Goal: Use online tool/utility: Utilize a website feature to perform a specific function

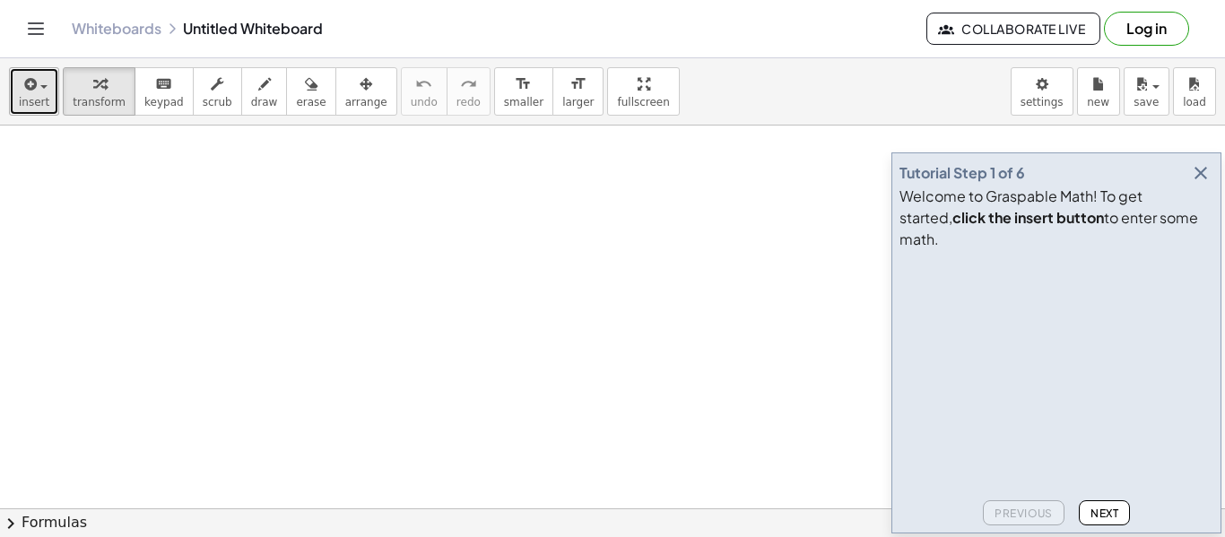
click at [34, 94] on icon "button" at bounding box center [29, 85] width 16 height 22
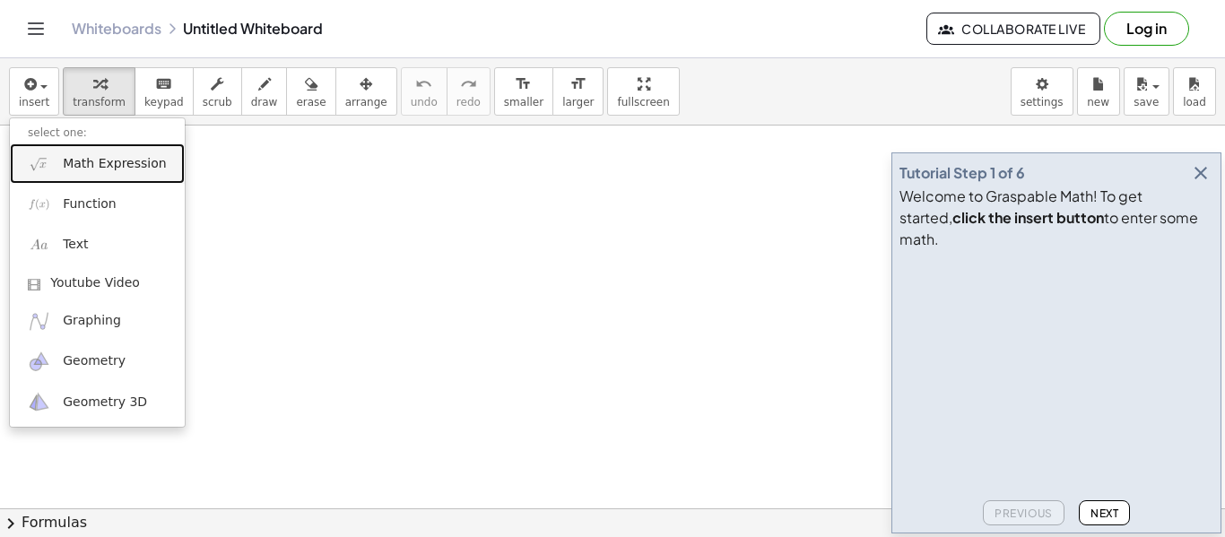
click at [118, 171] on span "Math Expression" at bounding box center [114, 164] width 103 height 18
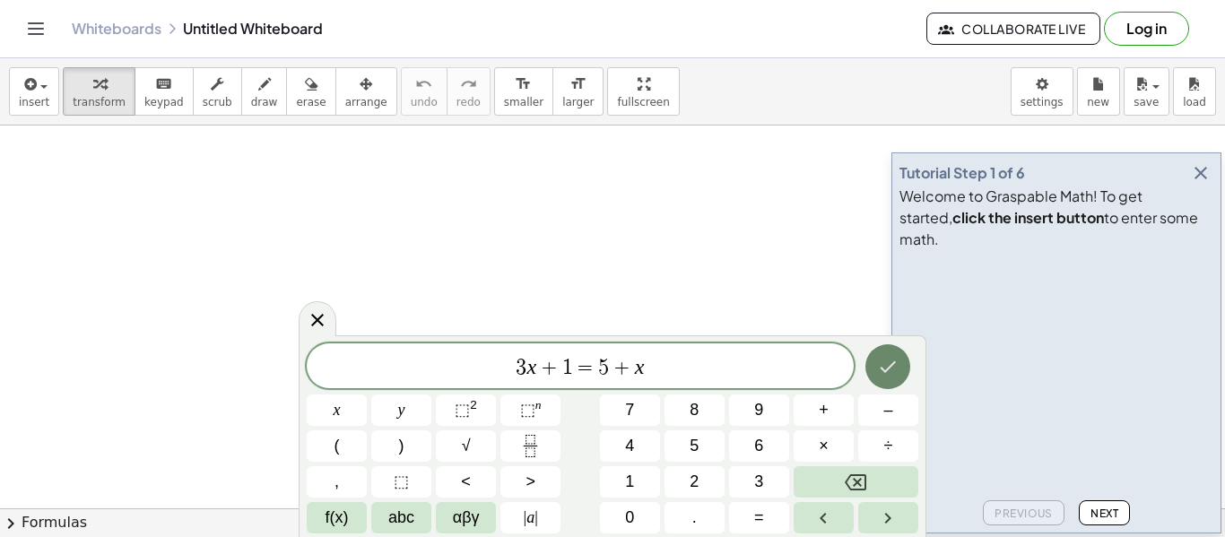
click at [890, 368] on icon "Done" at bounding box center [889, 367] width 16 height 12
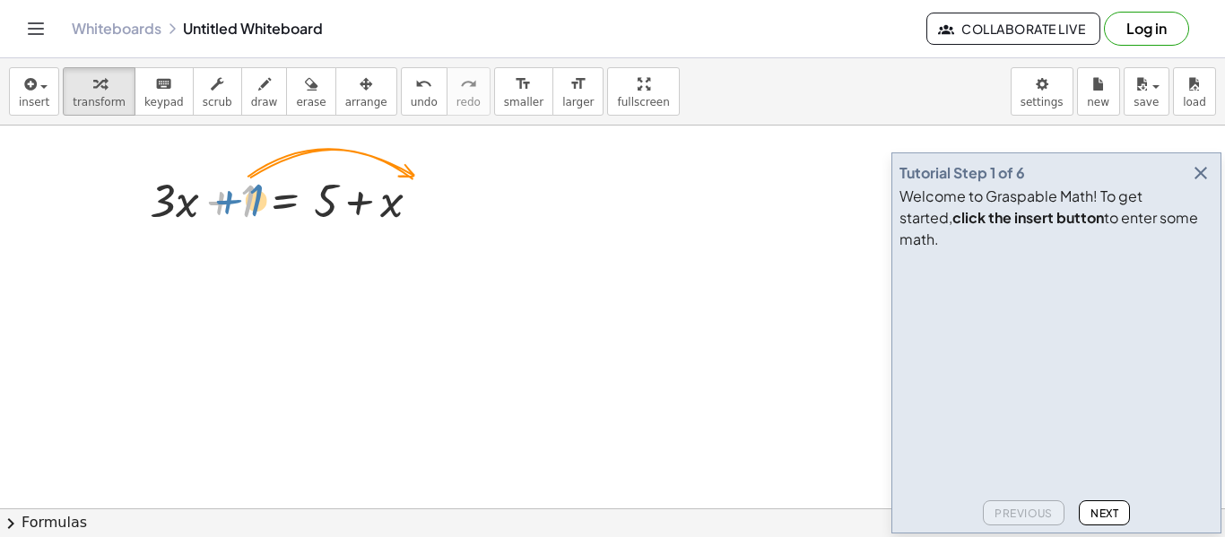
click at [251, 197] on div at bounding box center [292, 199] width 302 height 61
click at [1113, 509] on span "Next" at bounding box center [1105, 513] width 28 height 13
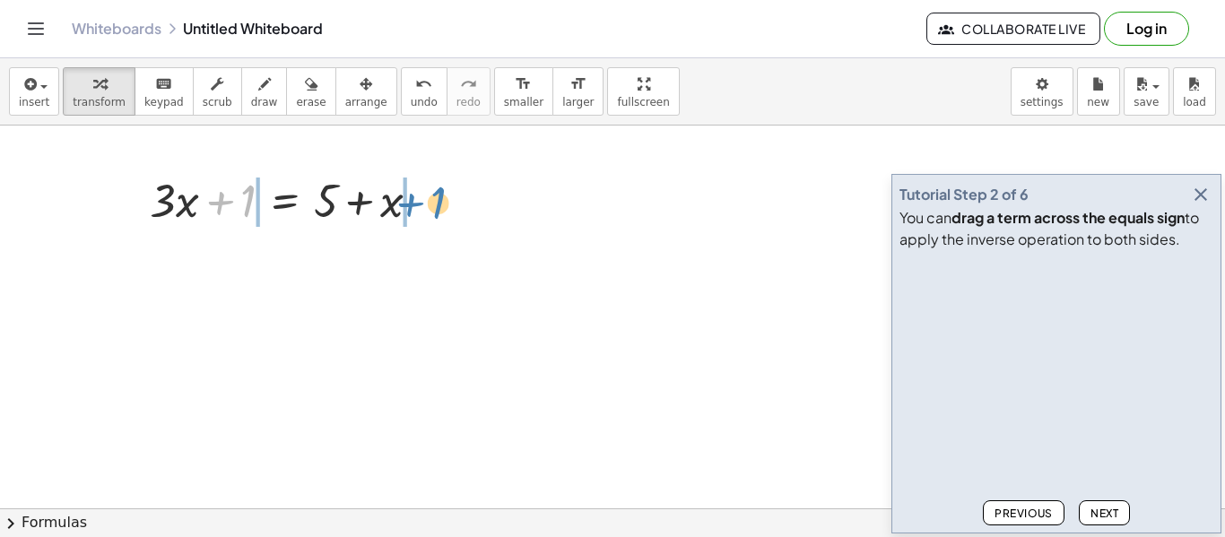
drag, startPoint x: 251, startPoint y: 205, endPoint x: 441, endPoint y: 206, distance: 190.2
click at [441, 206] on div at bounding box center [292, 199] width 302 height 61
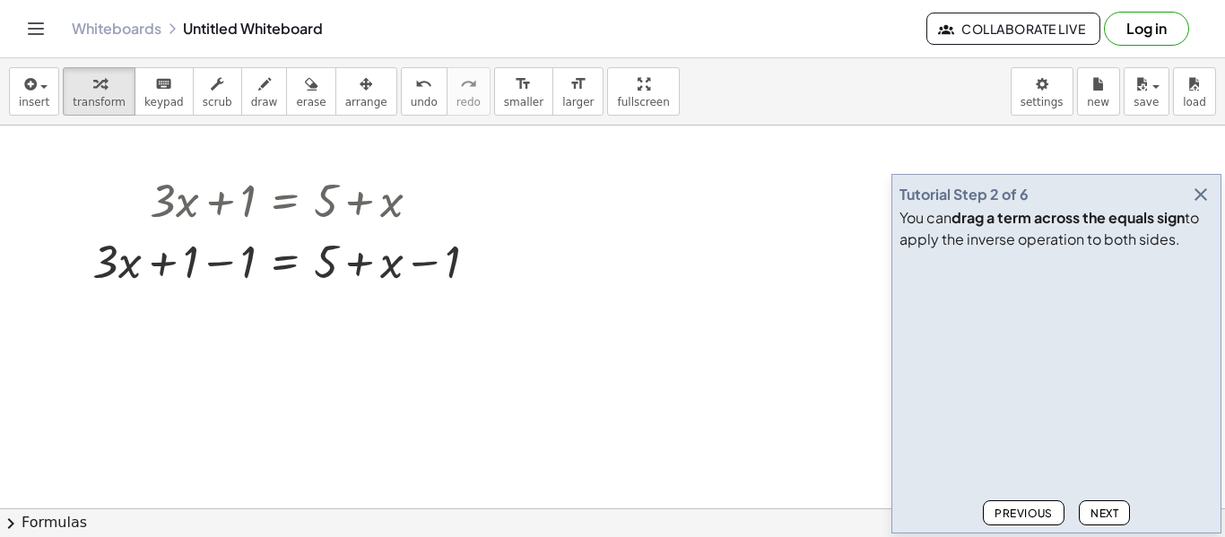
click at [1088, 516] on button "Next" at bounding box center [1104, 512] width 51 height 25
click at [203, 261] on div at bounding box center [291, 260] width 417 height 61
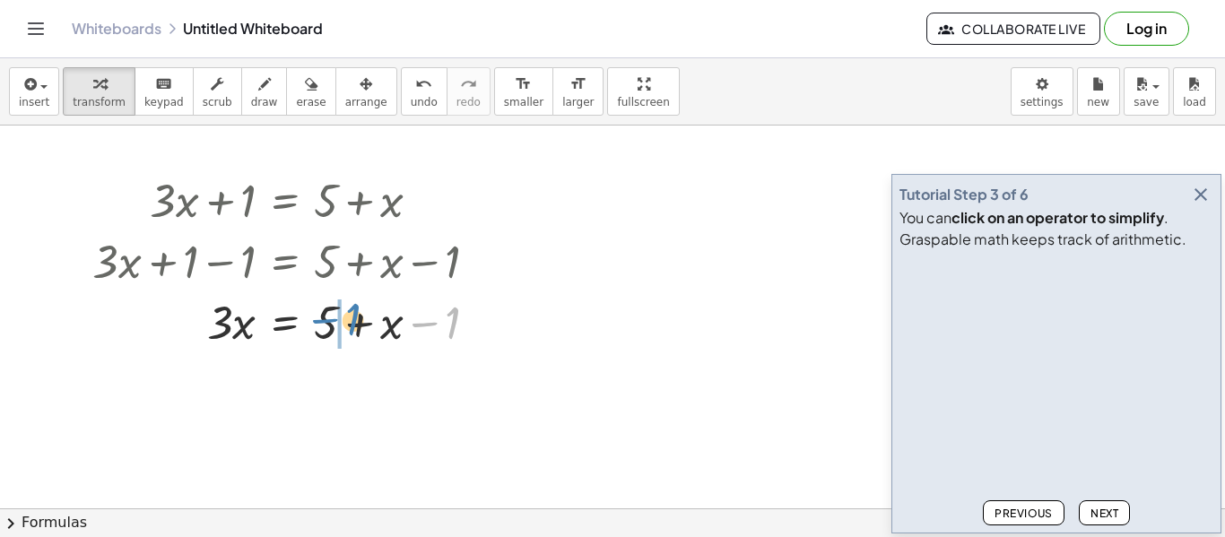
drag, startPoint x: 445, startPoint y: 317, endPoint x: 343, endPoint y: 315, distance: 102.3
click at [343, 315] on div at bounding box center [291, 321] width 417 height 61
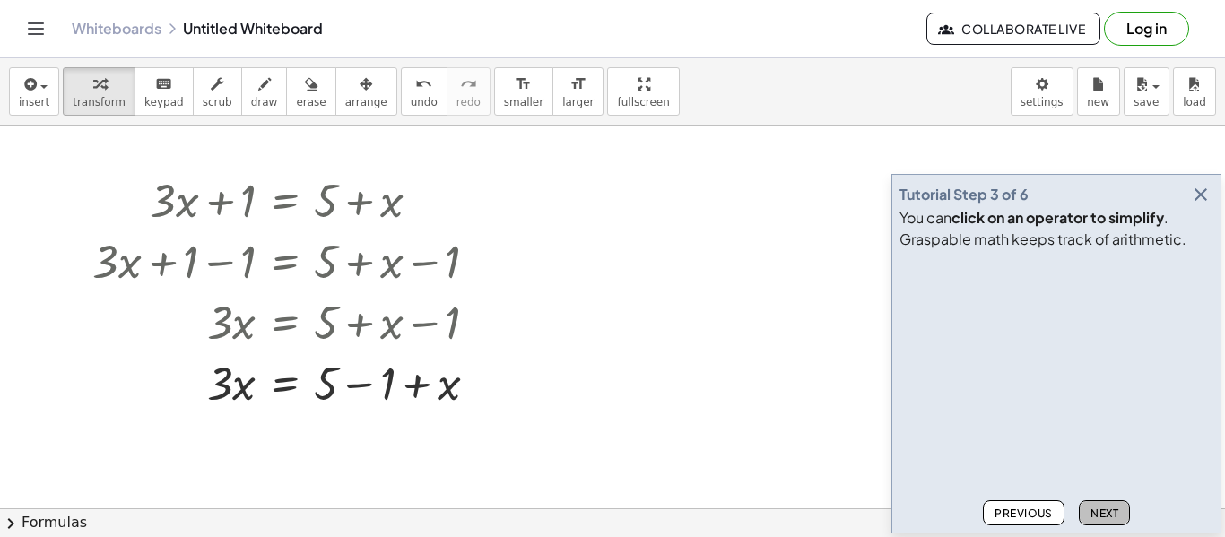
click at [1106, 505] on button "Next" at bounding box center [1104, 512] width 51 height 25
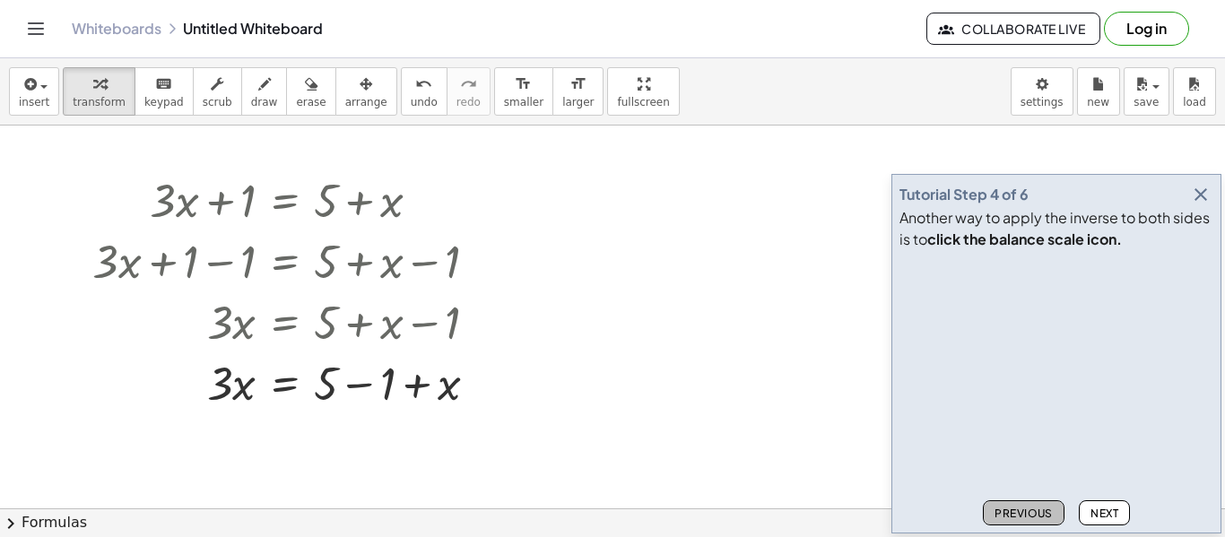
click at [1033, 512] on span "Previous" at bounding box center [1024, 513] width 58 height 13
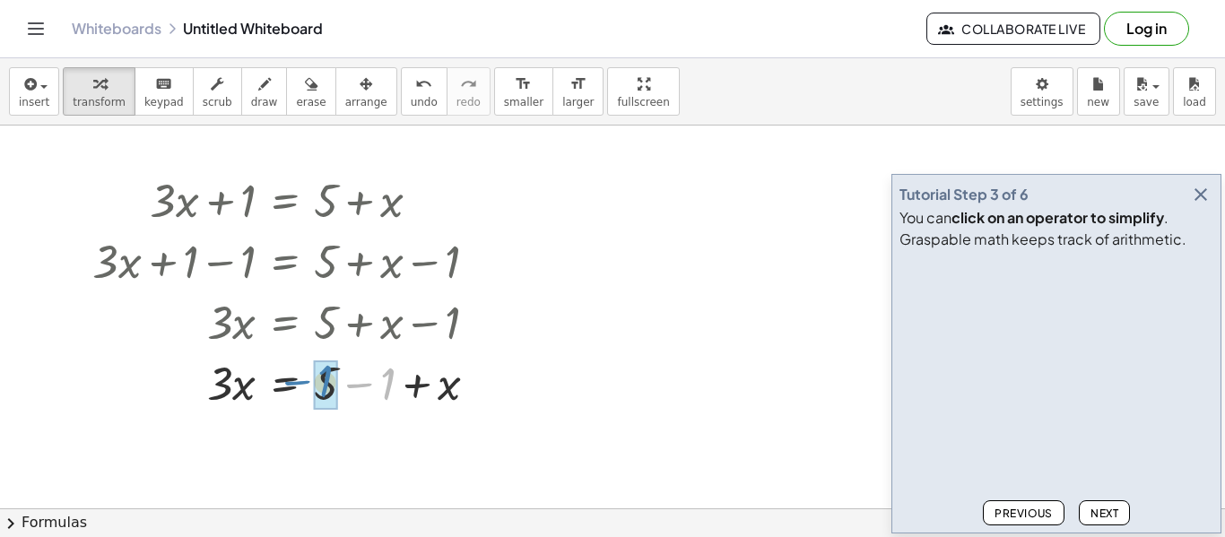
drag, startPoint x: 381, startPoint y: 393, endPoint x: 318, endPoint y: 390, distance: 62.8
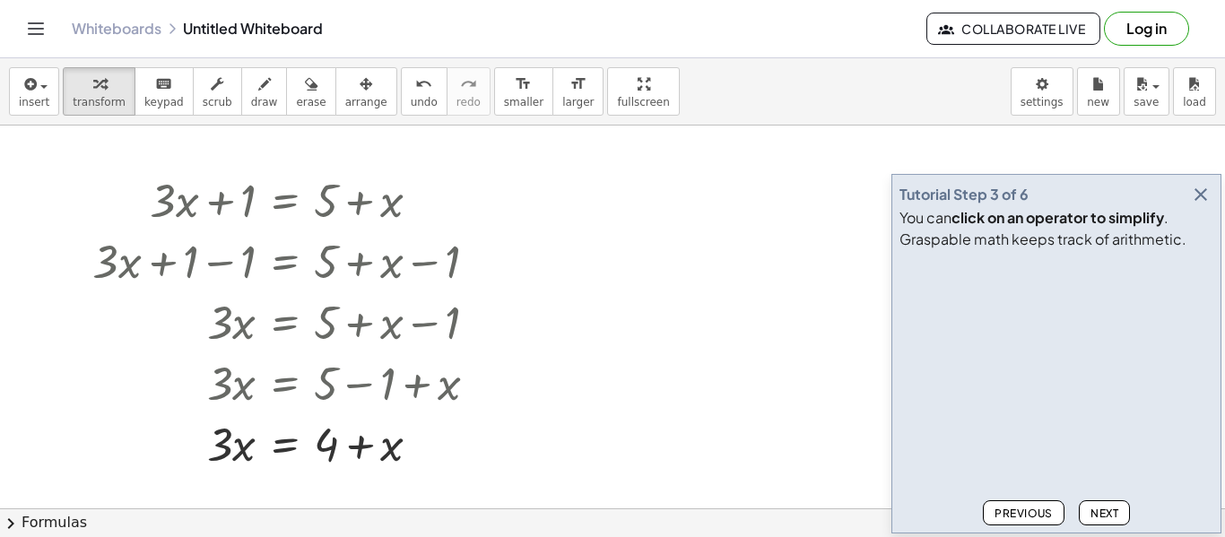
click at [1089, 500] on button "Next" at bounding box center [1104, 512] width 51 height 25
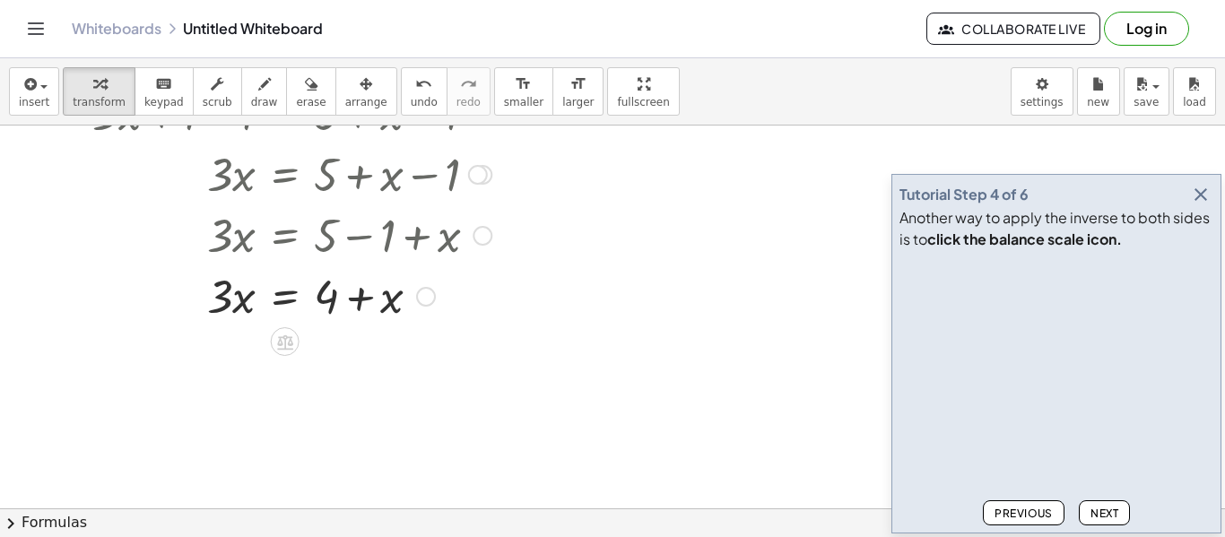
scroll to position [152, 0]
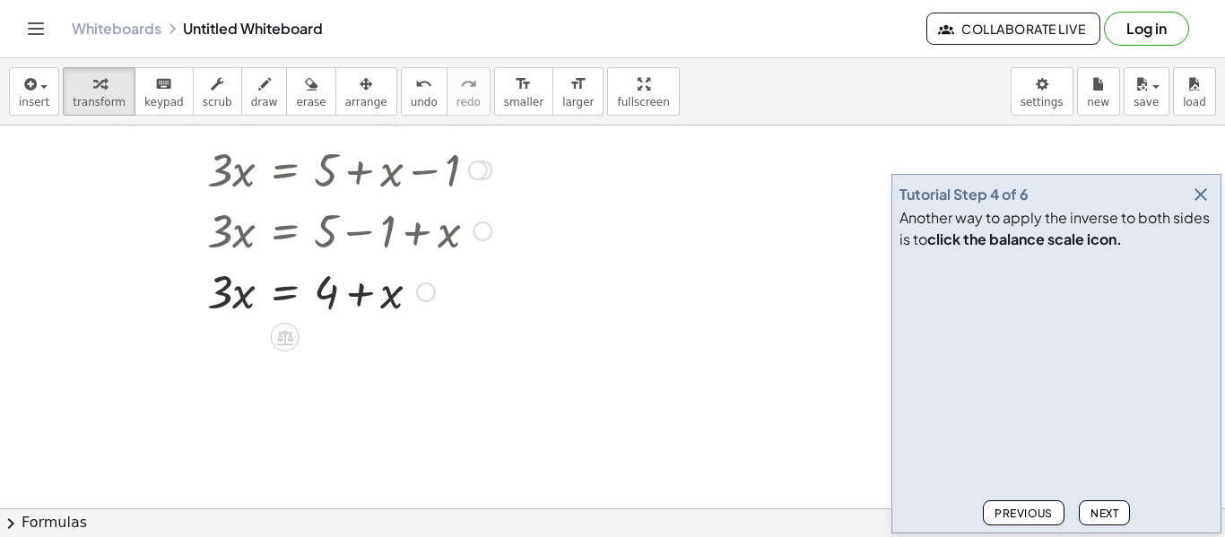
click at [340, 296] on div at bounding box center [291, 290] width 417 height 61
click at [322, 298] on div at bounding box center [291, 290] width 417 height 61
click at [272, 292] on div at bounding box center [291, 290] width 417 height 61
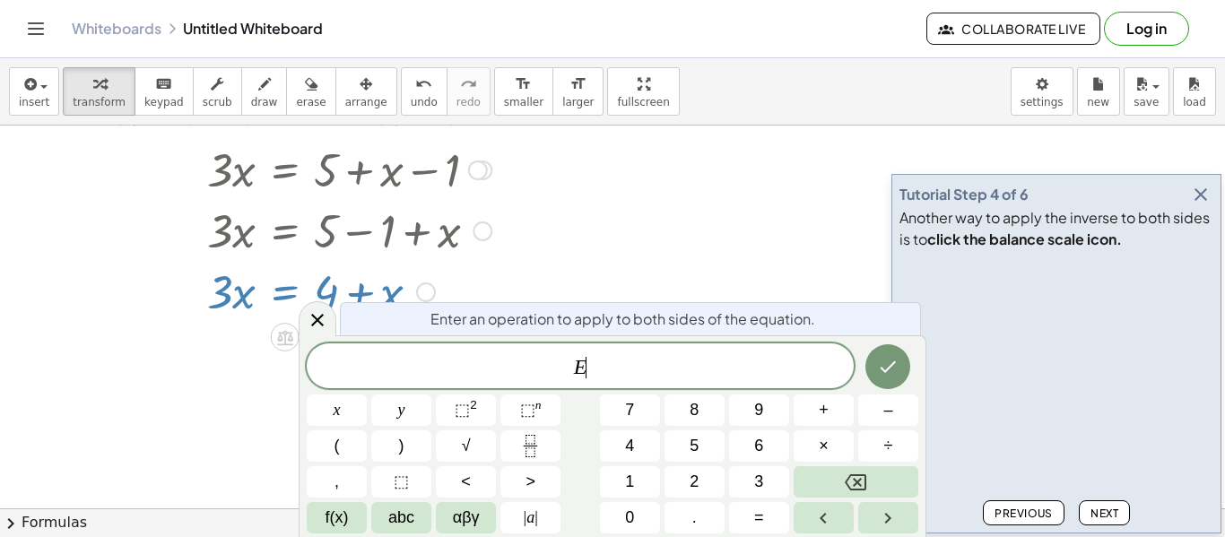
scroll to position [2, 0]
click at [521, 242] on div at bounding box center [320, 229] width 474 height 61
click at [321, 318] on icon at bounding box center [318, 320] width 22 height 22
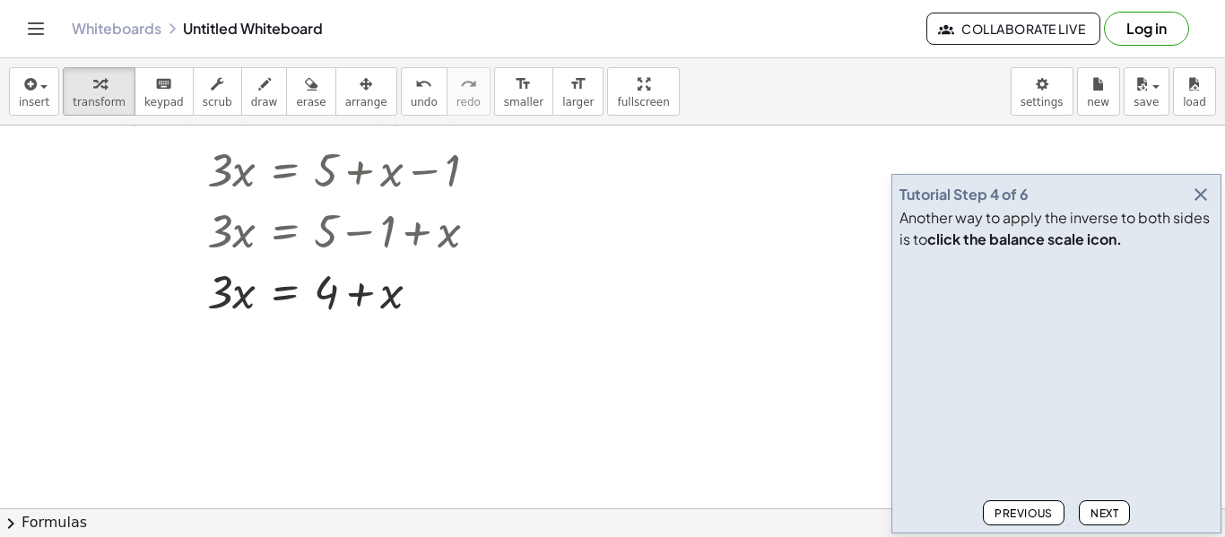
click at [1028, 514] on span "Previous" at bounding box center [1024, 513] width 58 height 13
click at [1106, 509] on span "Next" at bounding box center [1105, 513] width 28 height 13
click at [292, 335] on icon at bounding box center [284, 337] width 19 height 19
click at [247, 338] on span "−" at bounding box center [249, 338] width 11 height 26
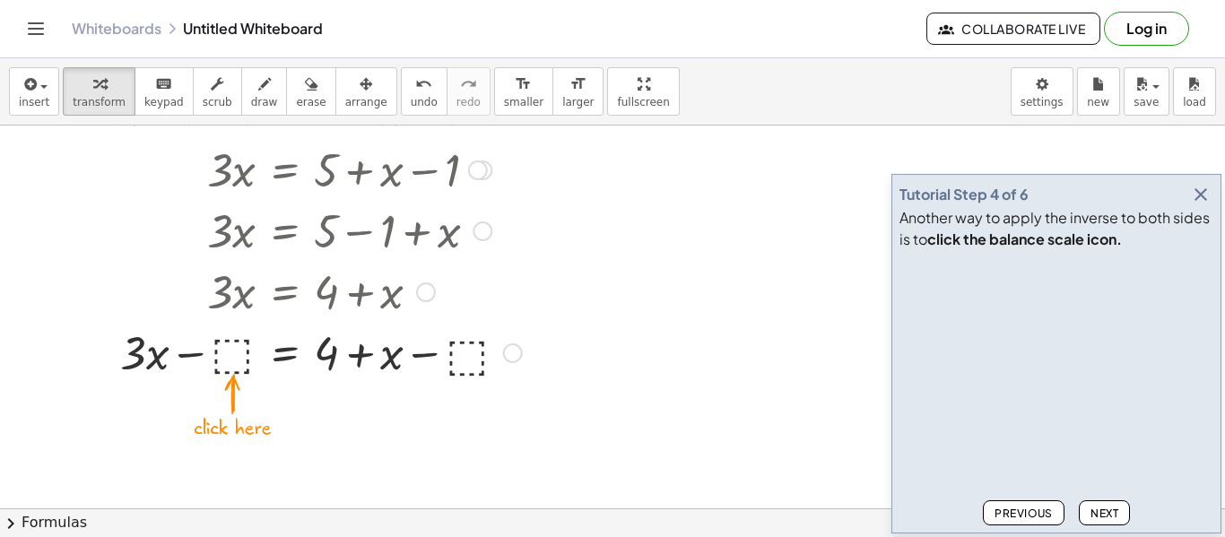
click at [235, 360] on div at bounding box center [307, 351] width 448 height 61
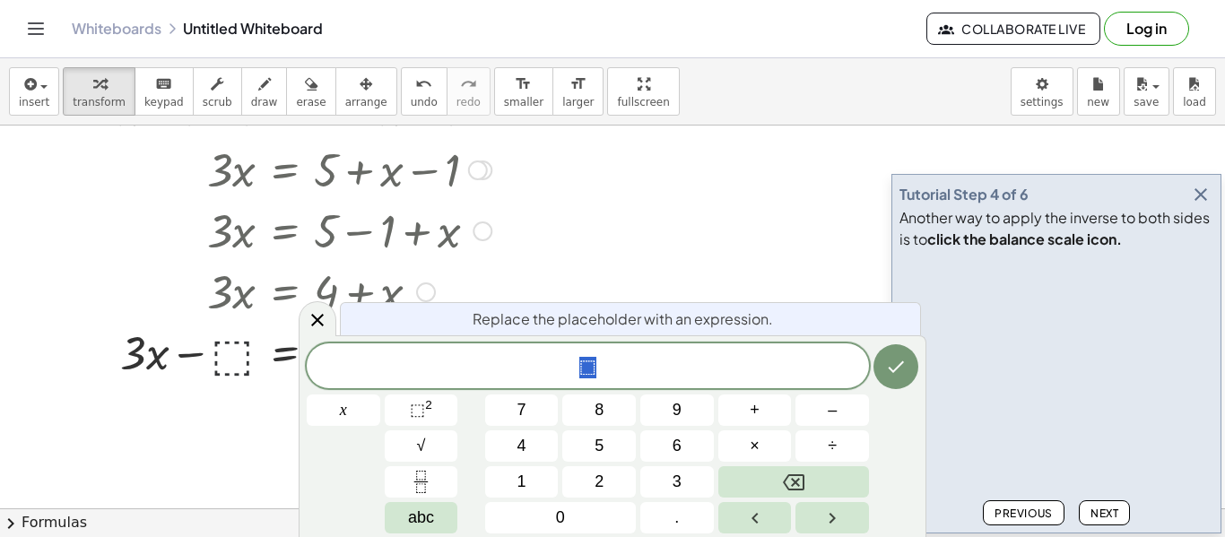
scroll to position [3, 0]
click at [369, 413] on button "x" at bounding box center [344, 410] width 74 height 31
click at [907, 362] on button "Done" at bounding box center [896, 366] width 45 height 45
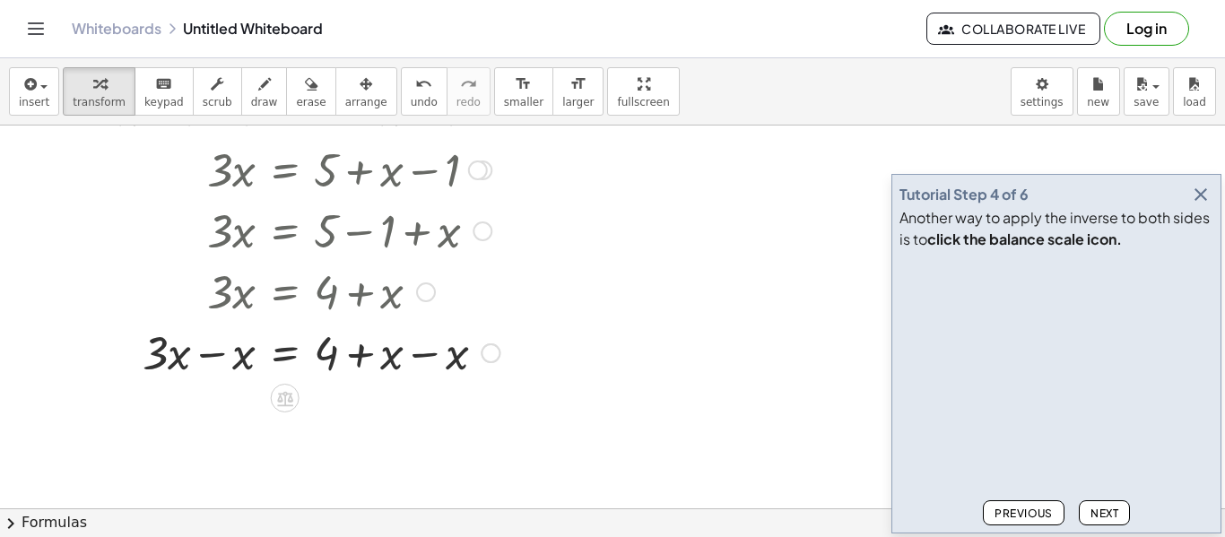
click at [407, 355] on div at bounding box center [295, 351] width 425 height 61
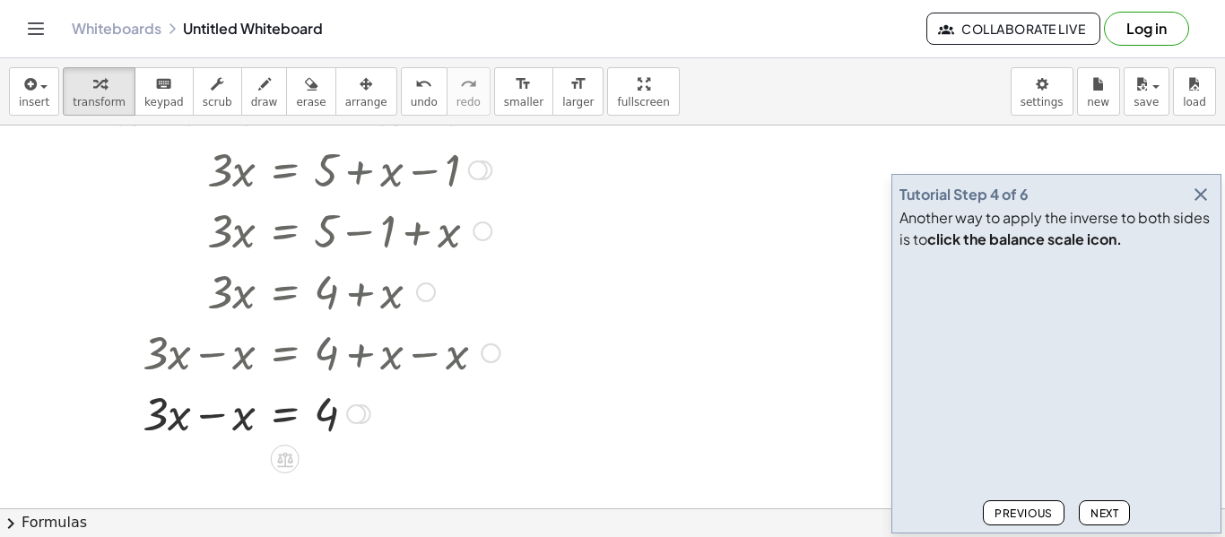
click at [189, 424] on div at bounding box center [295, 412] width 425 height 61
click at [192, 413] on div at bounding box center [295, 412] width 425 height 61
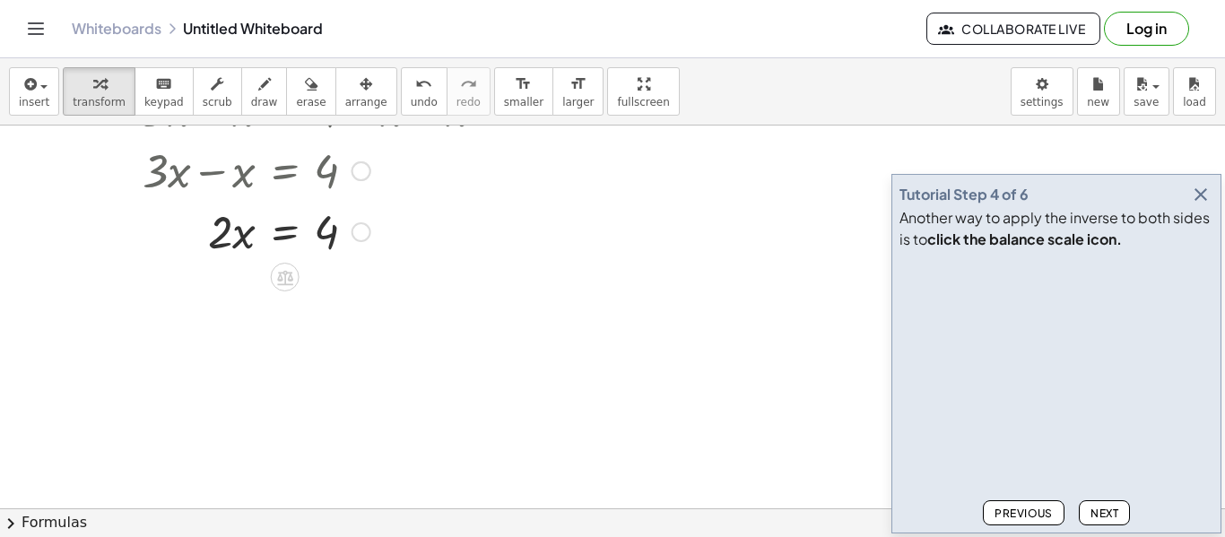
scroll to position [399, 0]
click at [282, 275] on icon at bounding box center [285, 273] width 16 height 15
click at [252, 274] on span "−" at bounding box center [249, 274] width 11 height 26
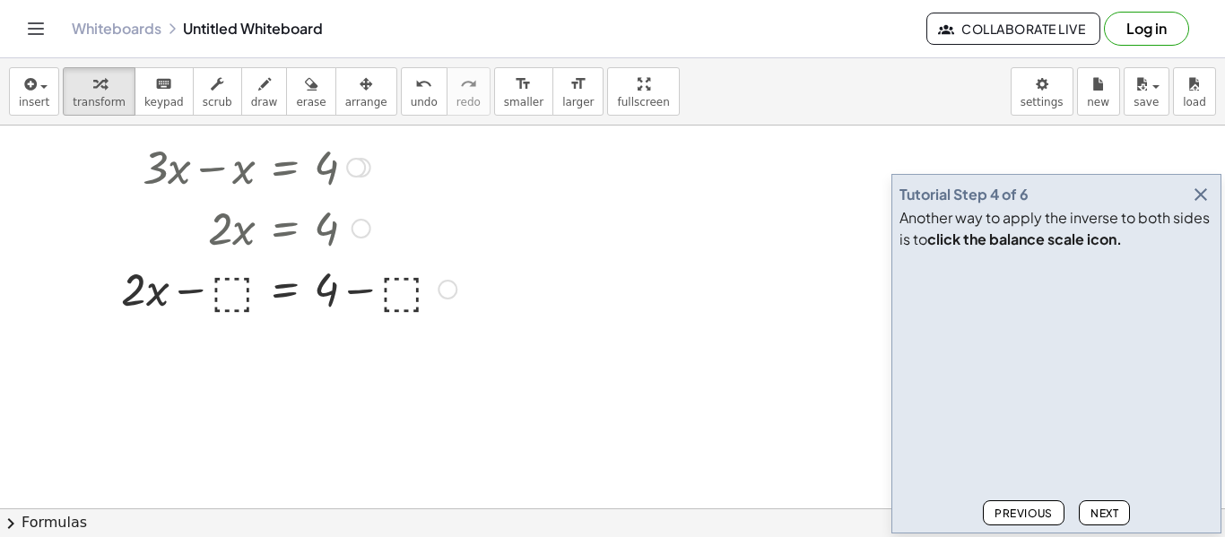
click at [239, 237] on div at bounding box center [296, 226] width 252 height 61
click at [236, 277] on div at bounding box center [295, 287] width 425 height 61
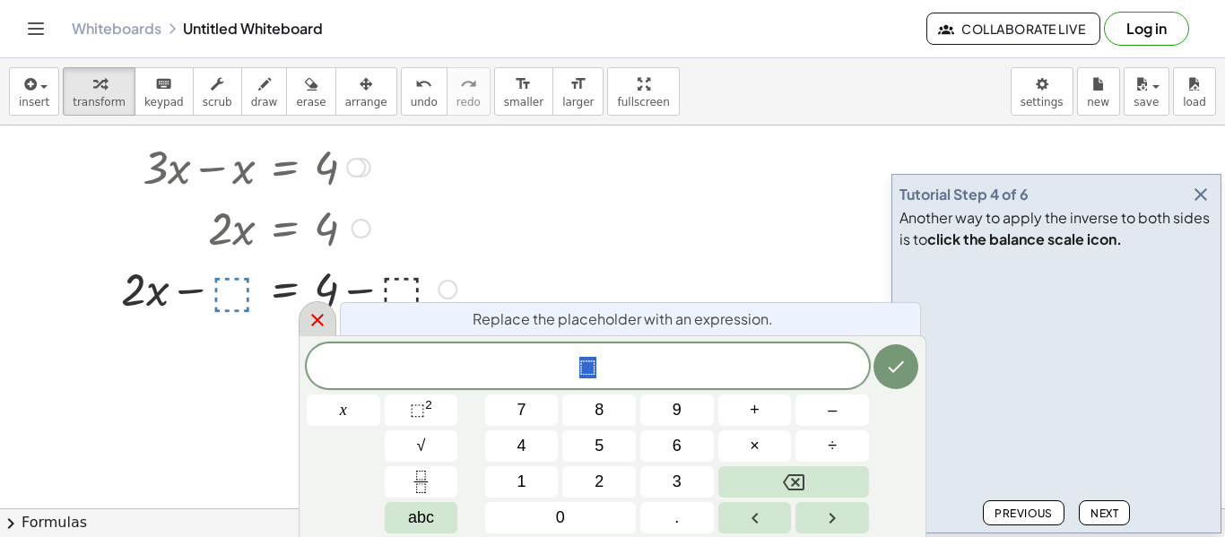
click at [321, 322] on icon at bounding box center [318, 320] width 22 height 22
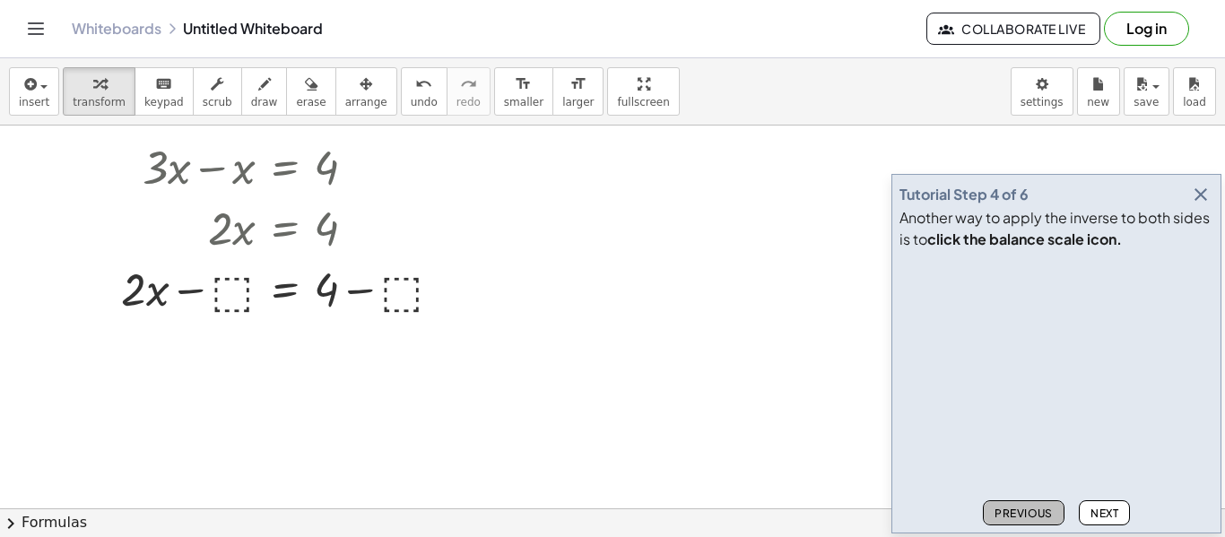
click at [1023, 520] on button "Previous" at bounding box center [1024, 512] width 82 height 25
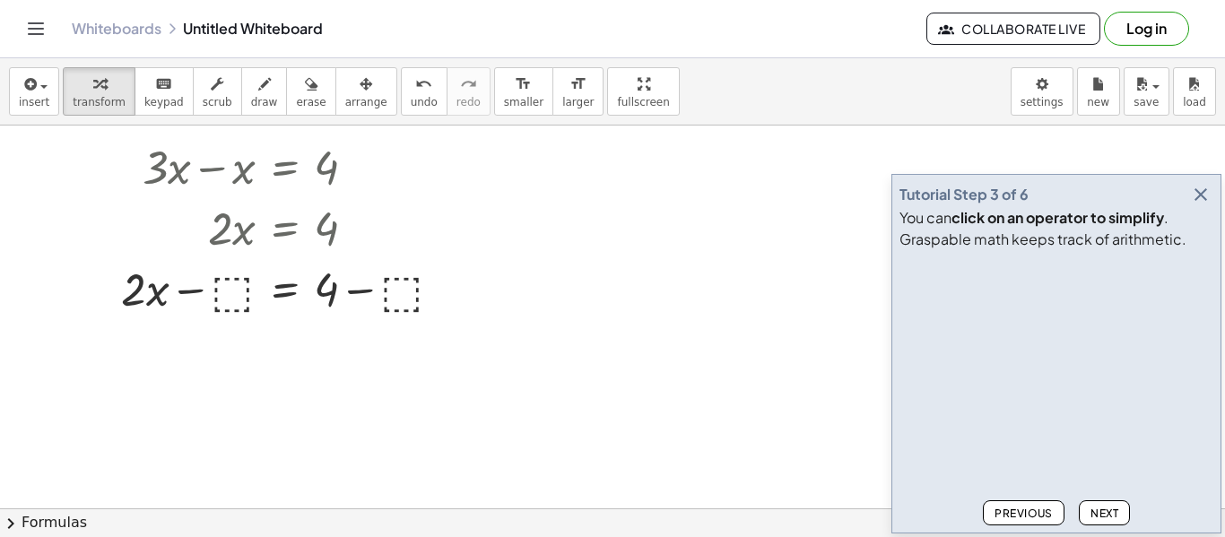
click at [1020, 523] on button "Previous" at bounding box center [1024, 512] width 82 height 25
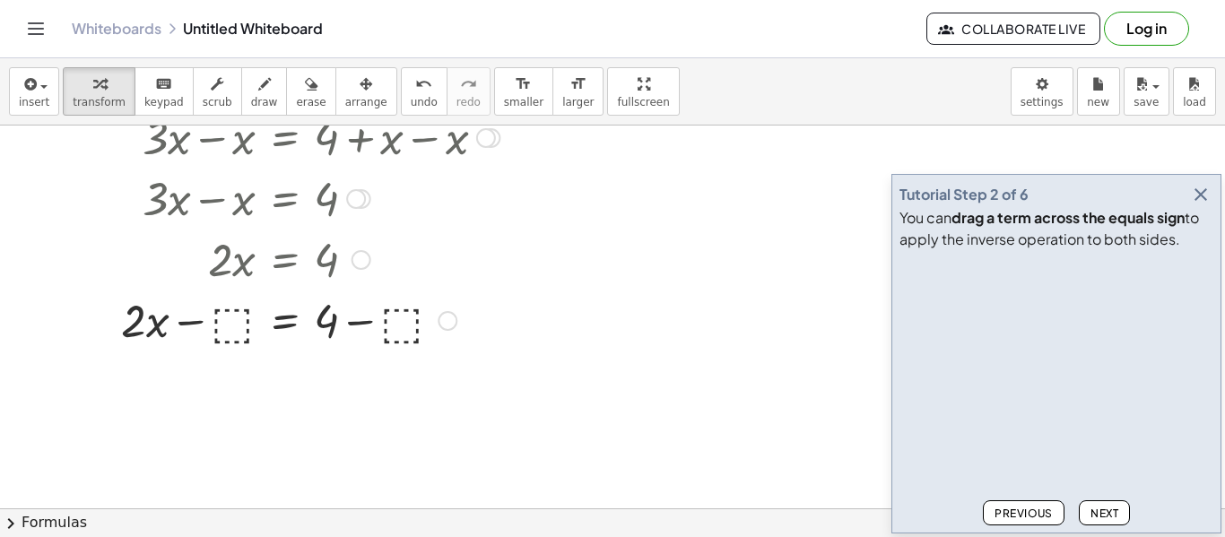
scroll to position [357, 0]
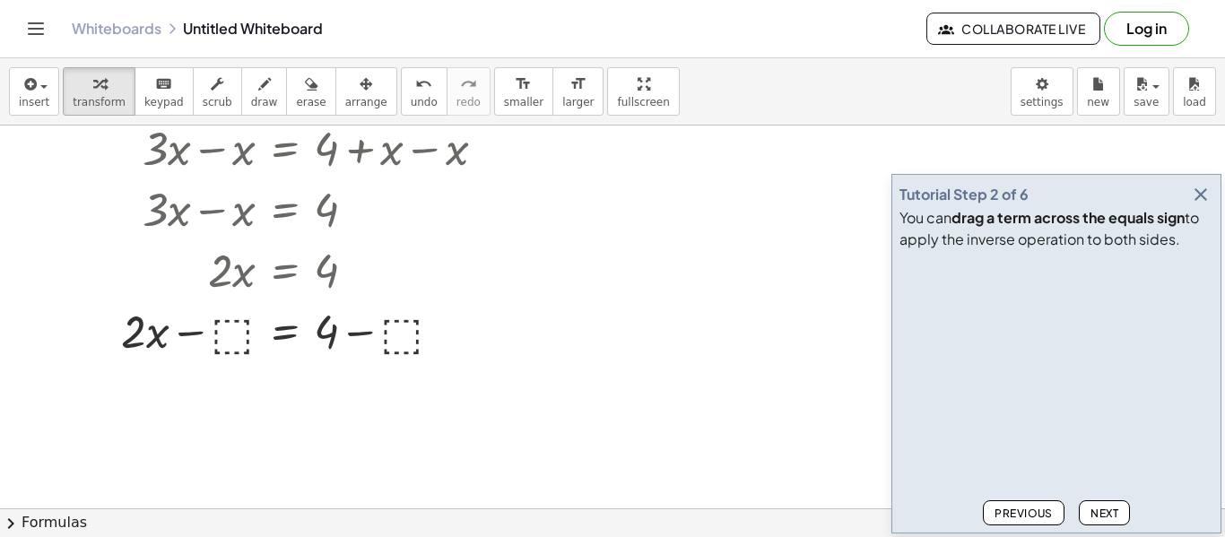
click at [1014, 507] on span "Previous" at bounding box center [1024, 513] width 58 height 13
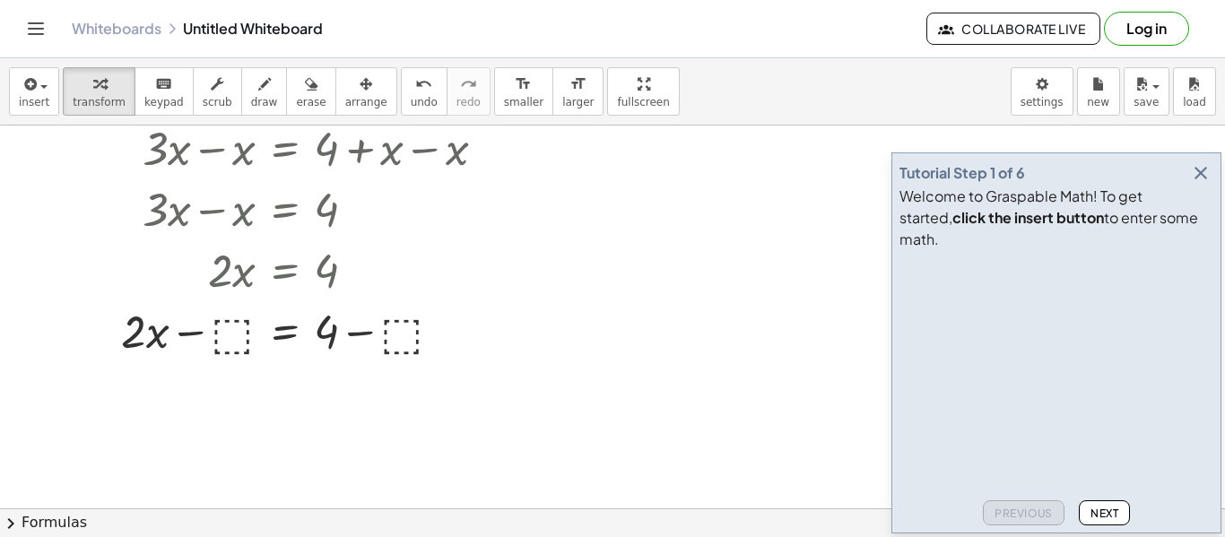
click at [1014, 506] on div "Previous Next" at bounding box center [1057, 509] width 314 height 32
click at [1111, 518] on span "Next" at bounding box center [1105, 513] width 28 height 13
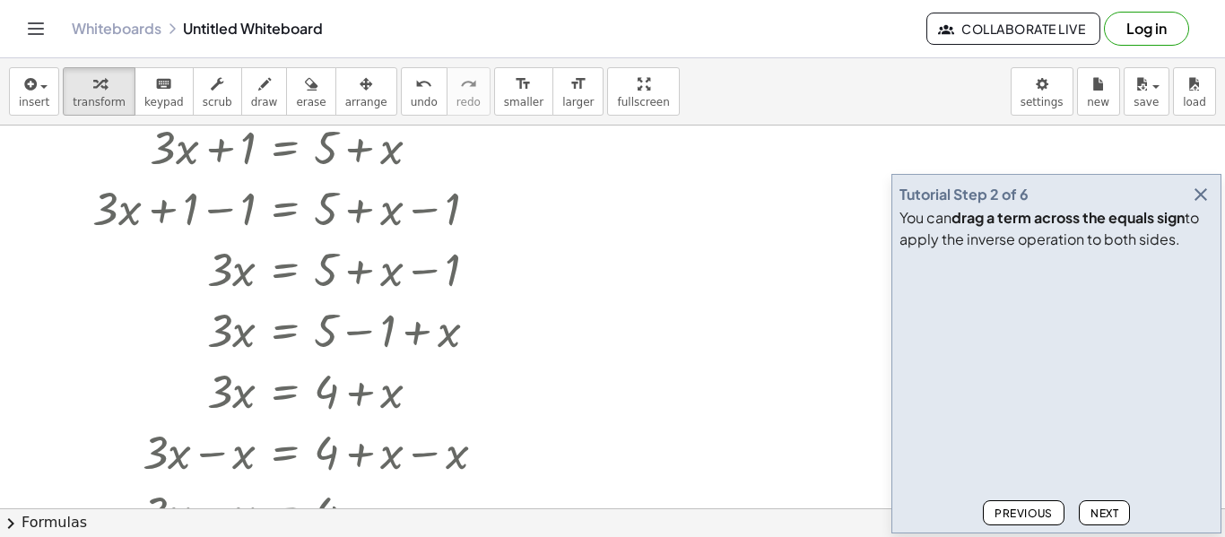
scroll to position [57, 0]
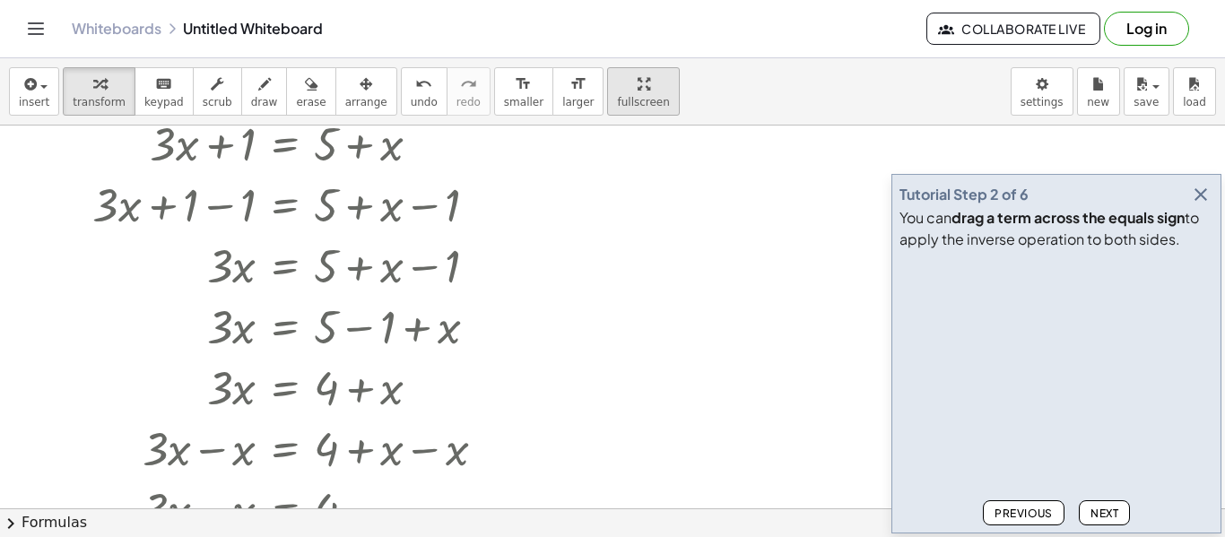
click at [605, 196] on div "insert select one: Math Expression Function Text Youtube Video Graphing Geometr…" at bounding box center [612, 297] width 1225 height 479
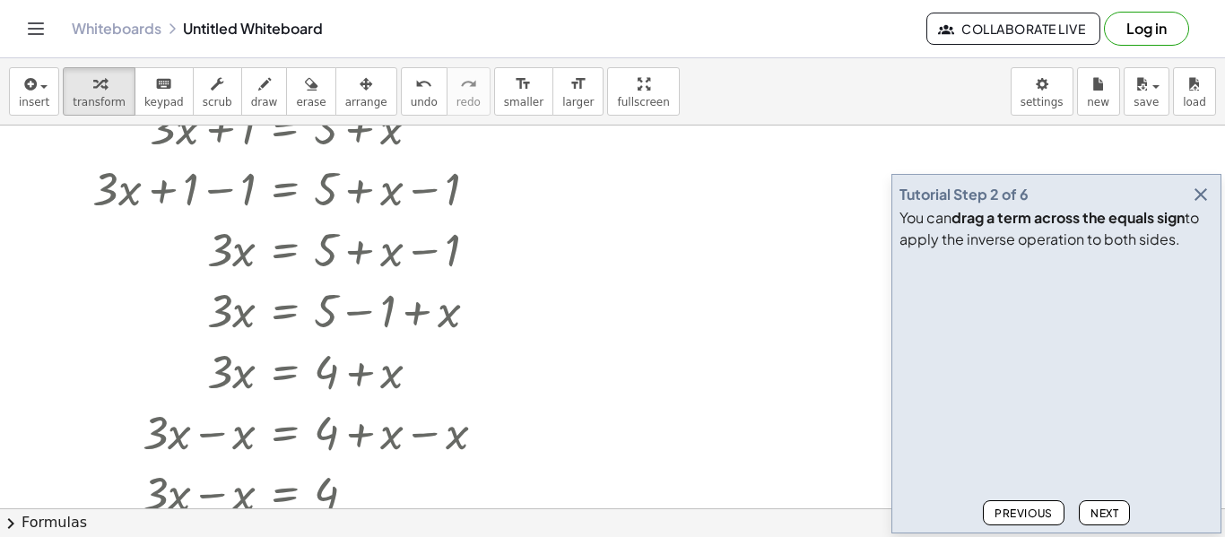
scroll to position [74, 0]
click at [1095, 517] on span "Next" at bounding box center [1105, 513] width 28 height 13
click at [302, 189] on div at bounding box center [295, 186] width 425 height 61
click at [288, 187] on div at bounding box center [295, 186] width 425 height 61
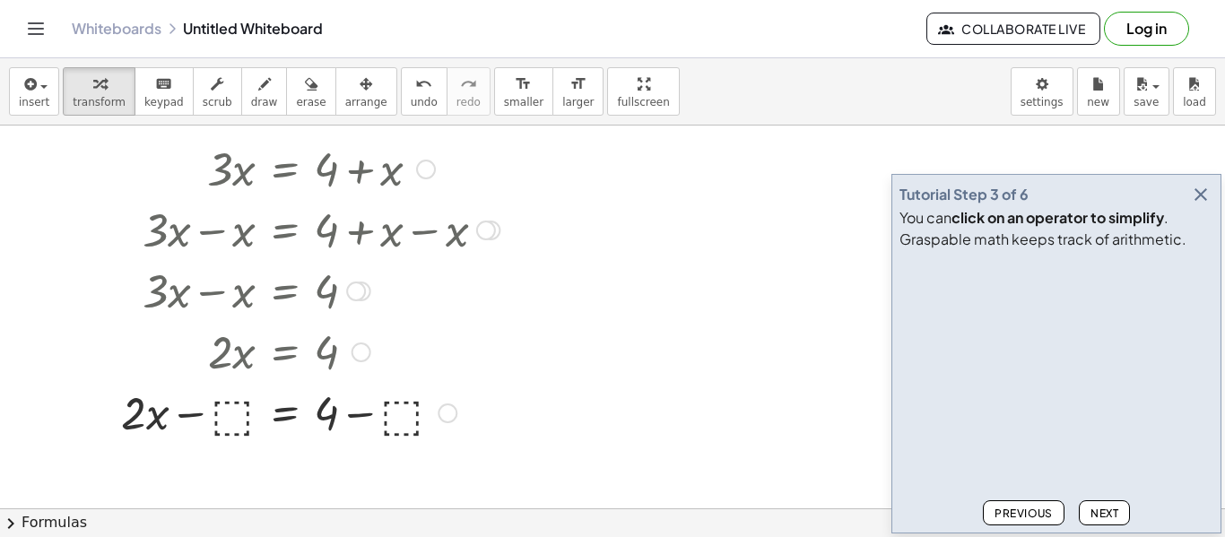
scroll to position [285, 0]
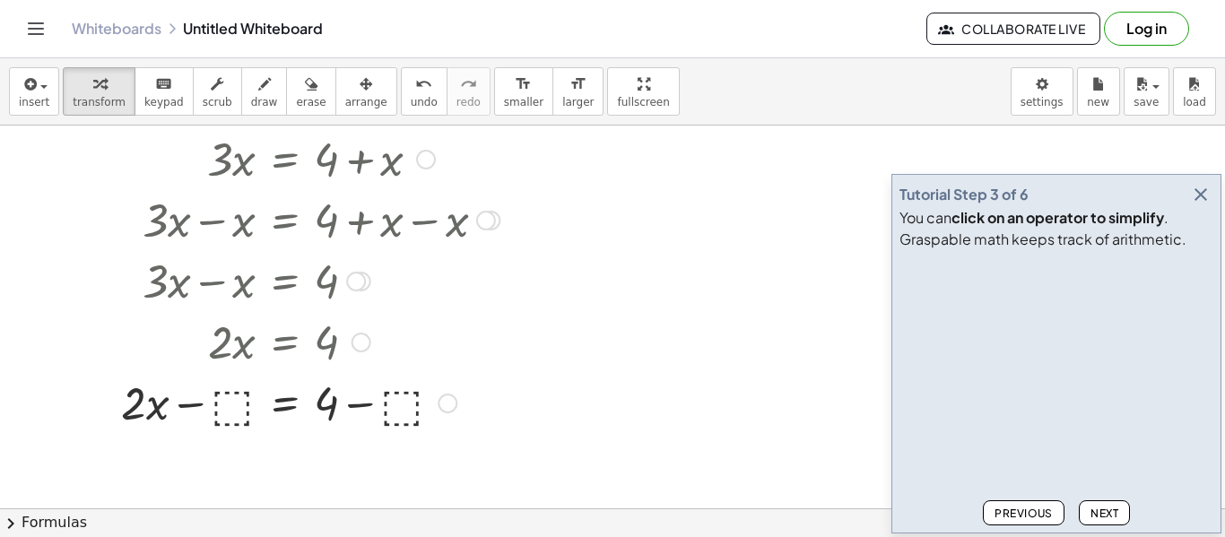
click at [428, 159] on div at bounding box center [426, 160] width 20 height 20
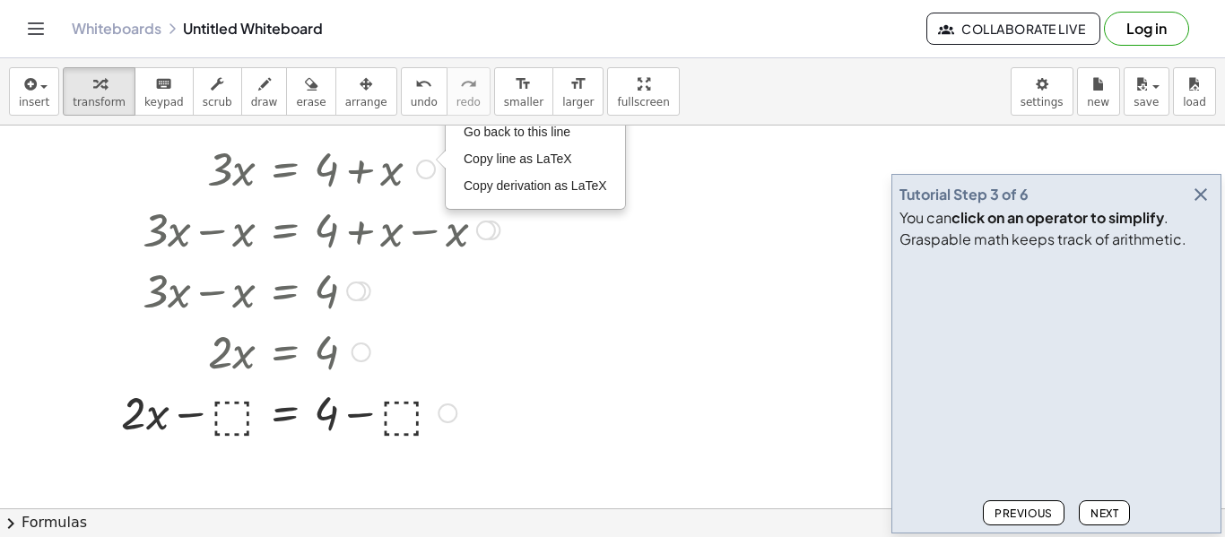
drag, startPoint x: 428, startPoint y: 159, endPoint x: 428, endPoint y: 177, distance: 17.9
click at [428, 177] on div "Go back to this line Copy line as LaTeX Copy derivation as LaTeX" at bounding box center [426, 170] width 20 height 20
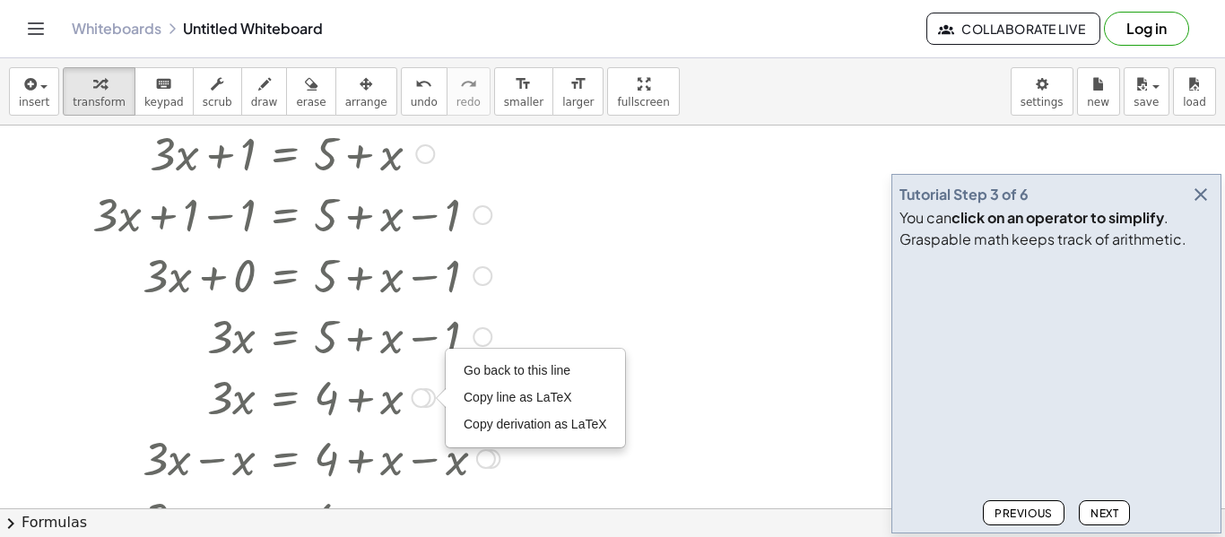
scroll to position [43, 0]
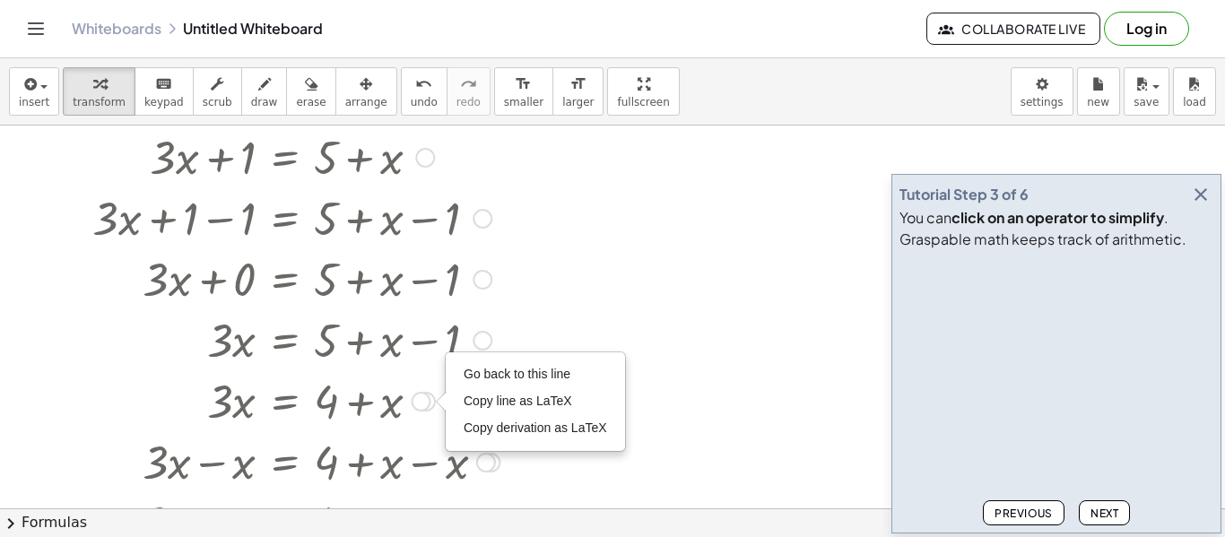
click at [485, 215] on div at bounding box center [483, 219] width 20 height 20
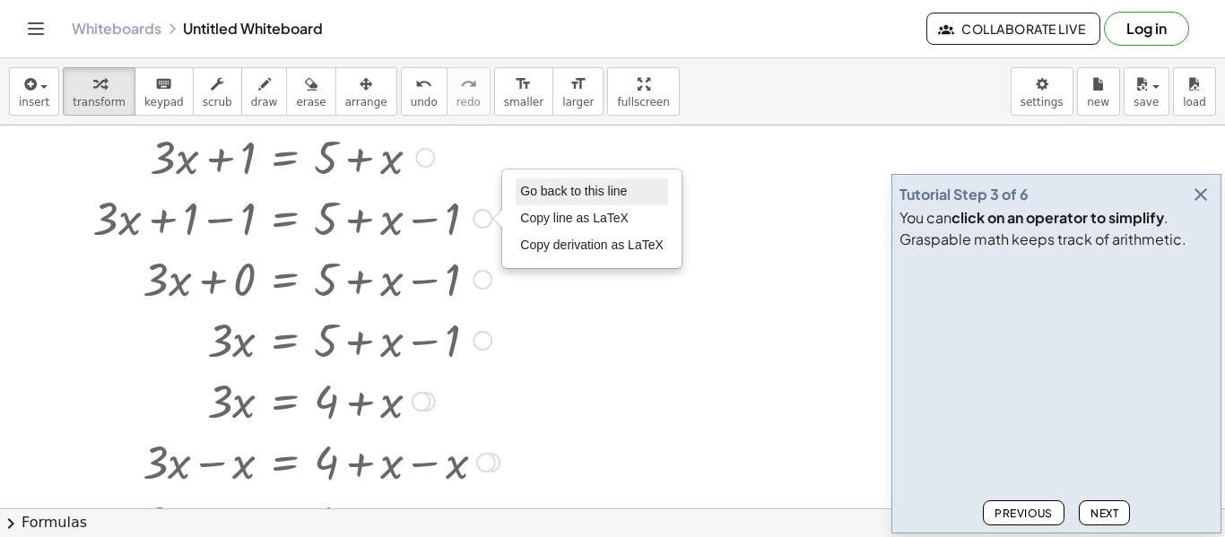
click at [594, 187] on span "Go back to this line" at bounding box center [573, 191] width 107 height 14
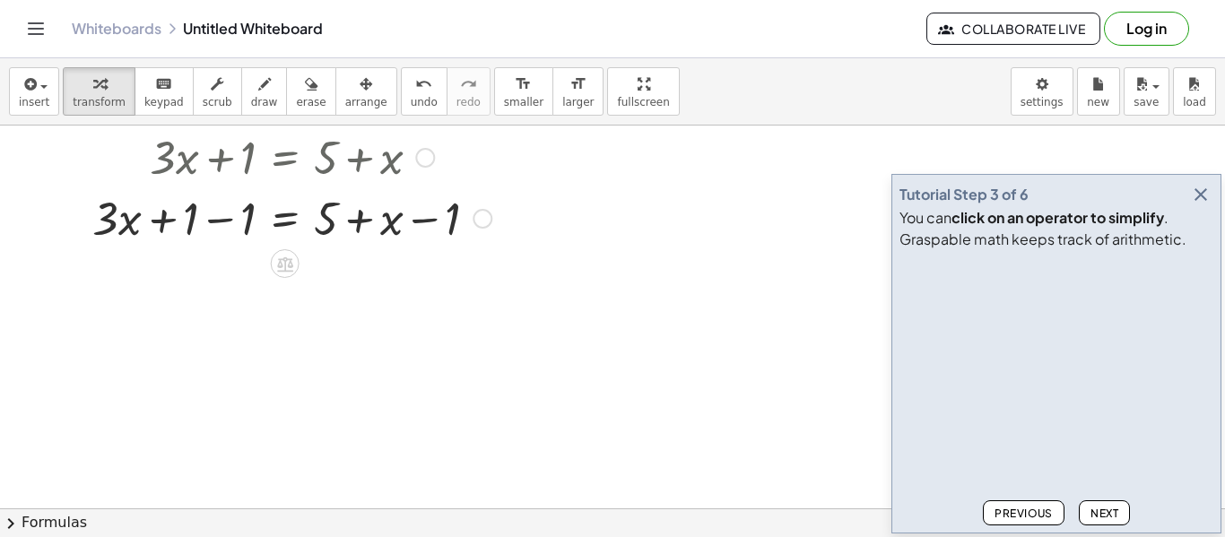
click at [1047, 508] on span "Previous" at bounding box center [1024, 513] width 58 height 13
click at [1105, 507] on span "Next" at bounding box center [1105, 513] width 28 height 13
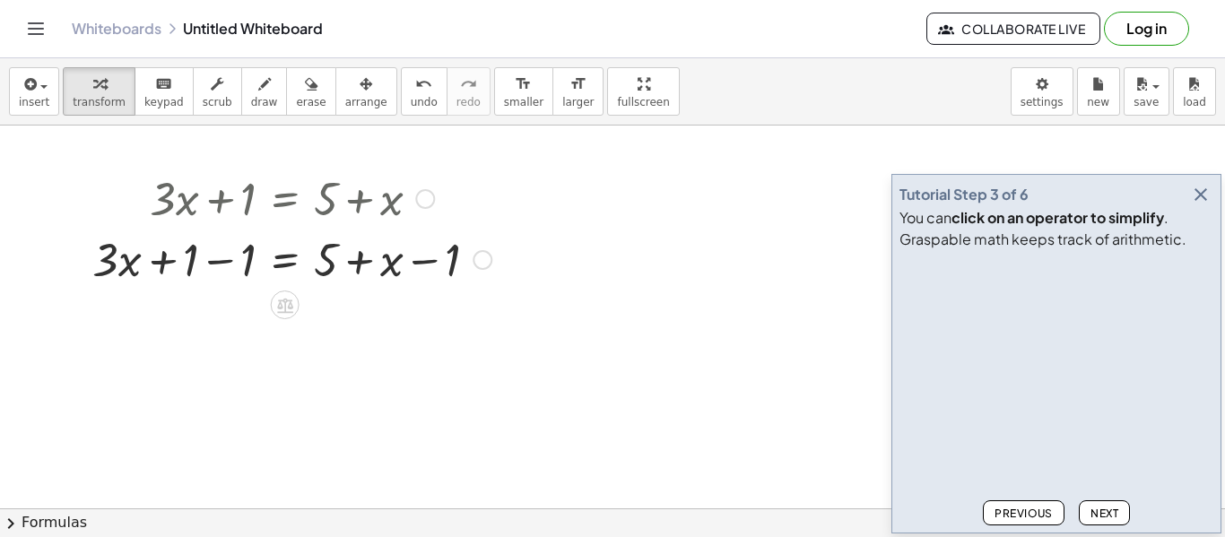
scroll to position [0, 0]
click at [235, 259] on div at bounding box center [291, 260] width 417 height 61
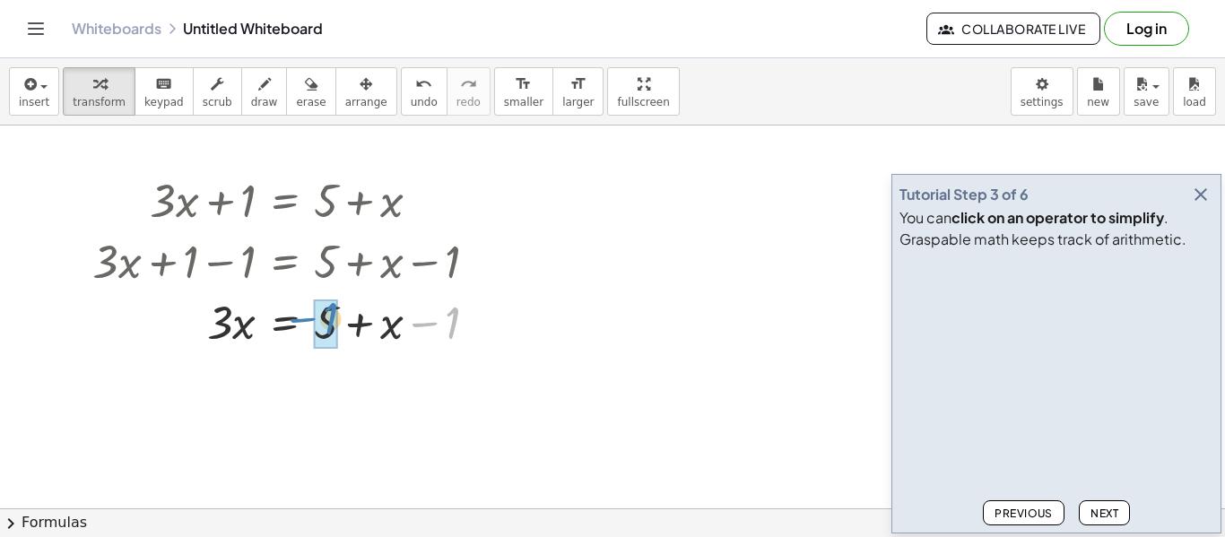
drag, startPoint x: 451, startPoint y: 316, endPoint x: 329, endPoint y: 311, distance: 122.1
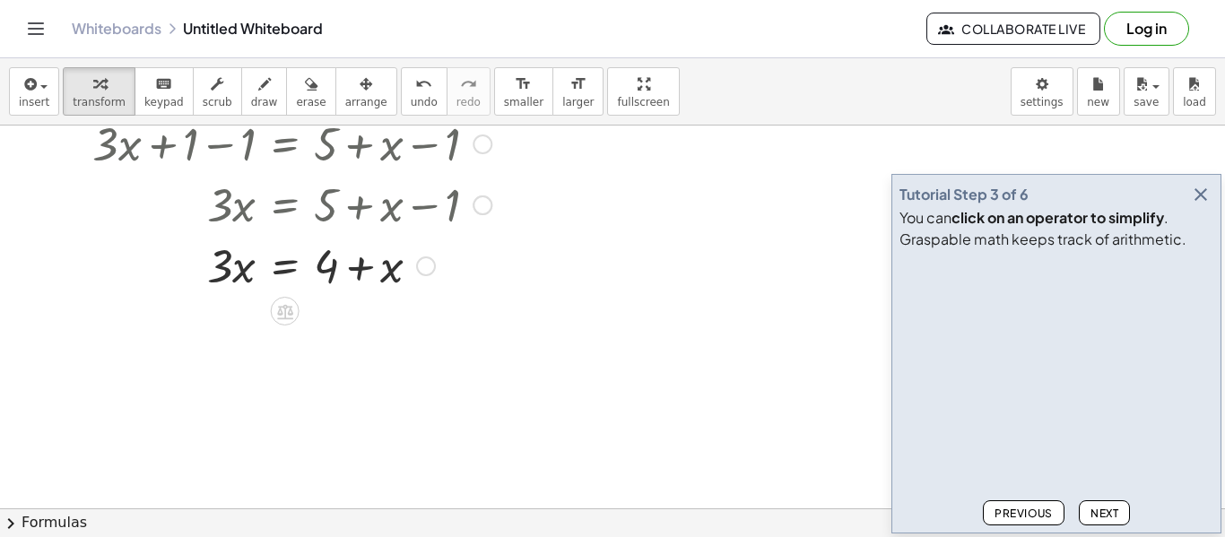
scroll to position [120, 0]
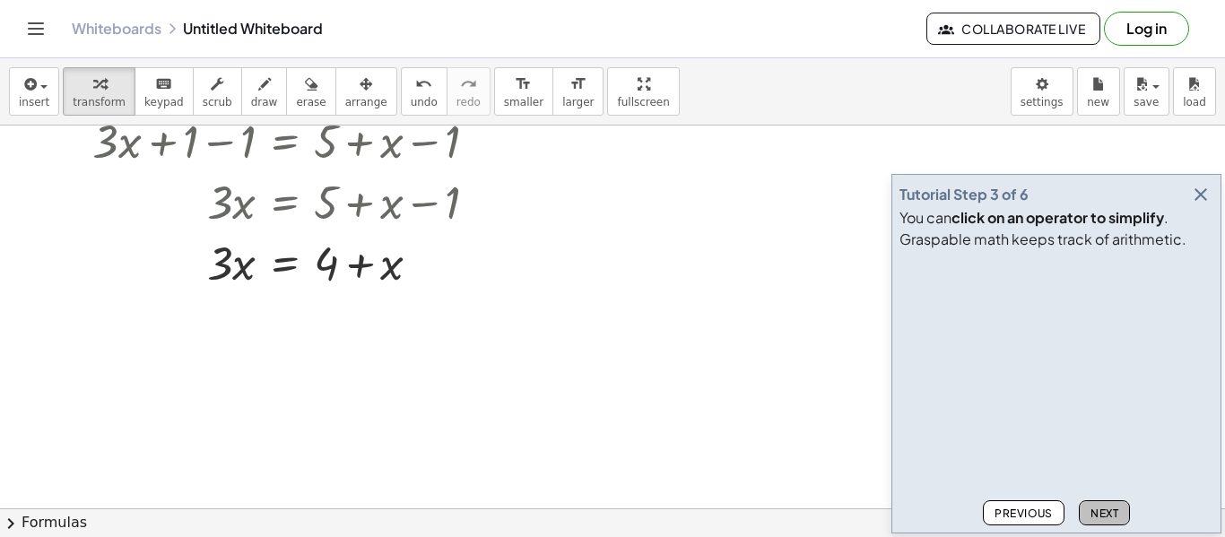
click at [1091, 507] on span "Next" at bounding box center [1105, 513] width 28 height 13
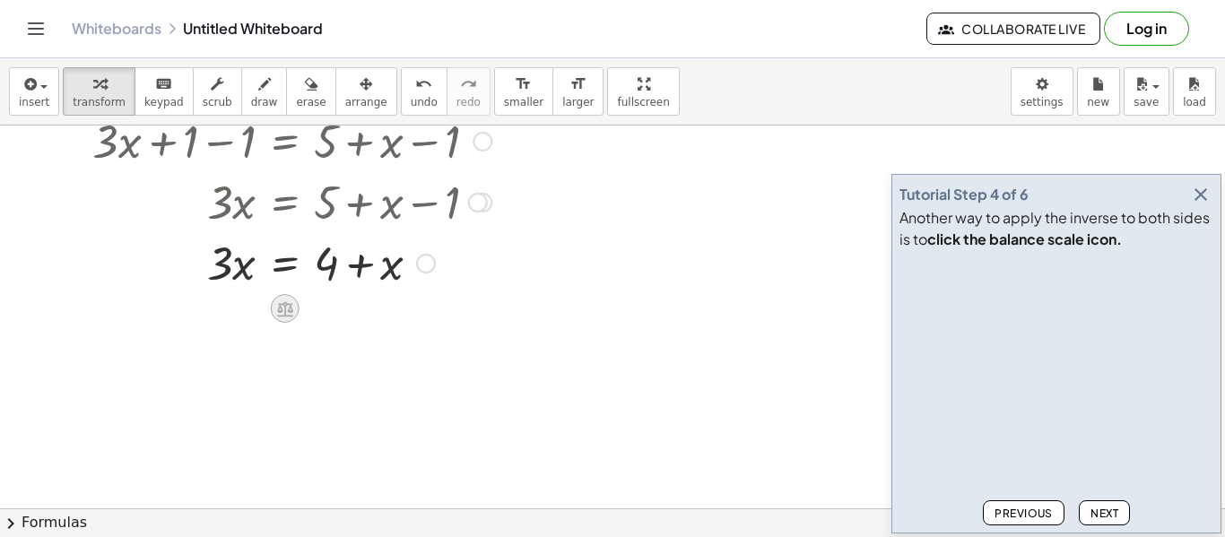
click at [290, 309] on icon at bounding box center [285, 308] width 16 height 15
click at [250, 302] on span "−" at bounding box center [249, 309] width 11 height 26
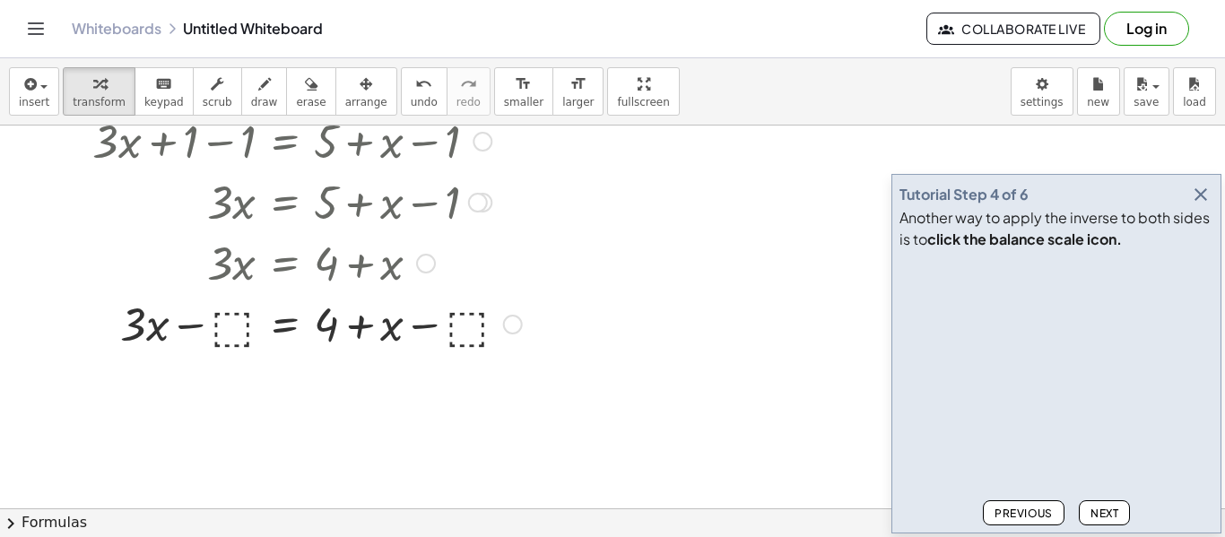
click at [232, 263] on div at bounding box center [307, 261] width 448 height 61
click at [233, 320] on div at bounding box center [307, 322] width 448 height 61
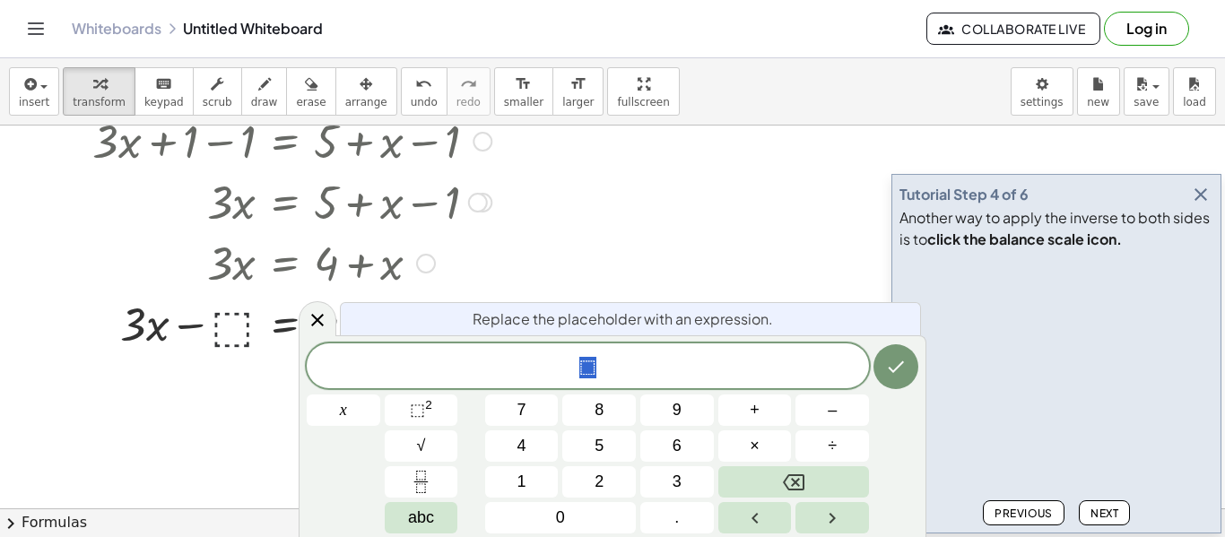
scroll to position [1, 0]
click at [335, 405] on button "x" at bounding box center [344, 410] width 74 height 31
click at [890, 371] on icon "Done" at bounding box center [896, 367] width 22 height 22
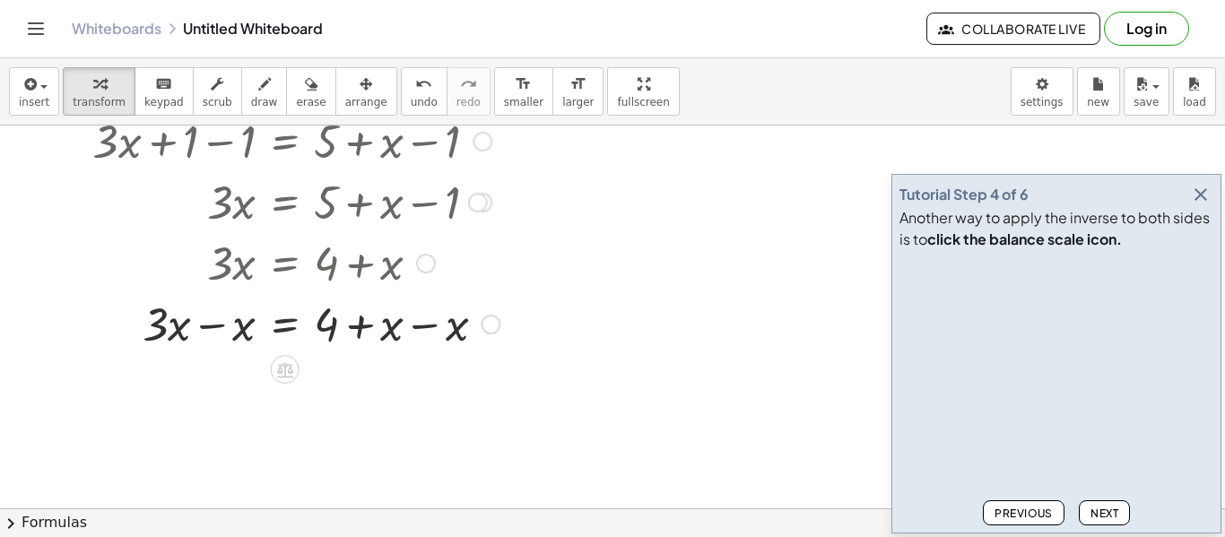
click at [397, 326] on div at bounding box center [295, 322] width 425 height 61
click at [387, 340] on div at bounding box center [295, 322] width 425 height 61
click at [394, 329] on div at bounding box center [295, 322] width 425 height 61
click at [452, 327] on div at bounding box center [295, 322] width 425 height 61
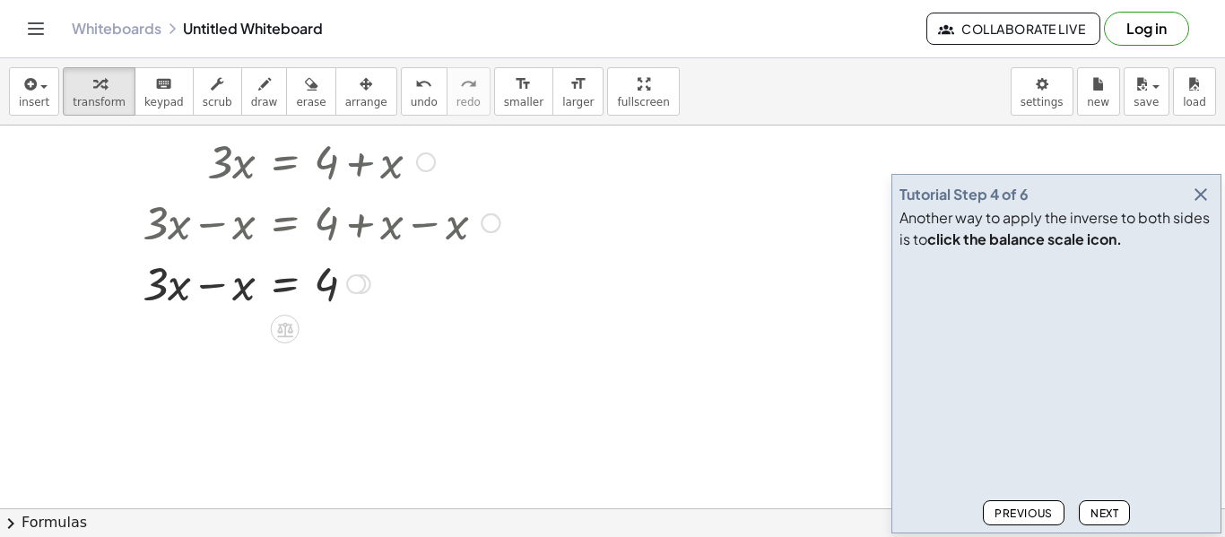
scroll to position [223, 0]
click at [249, 285] on div at bounding box center [295, 280] width 425 height 61
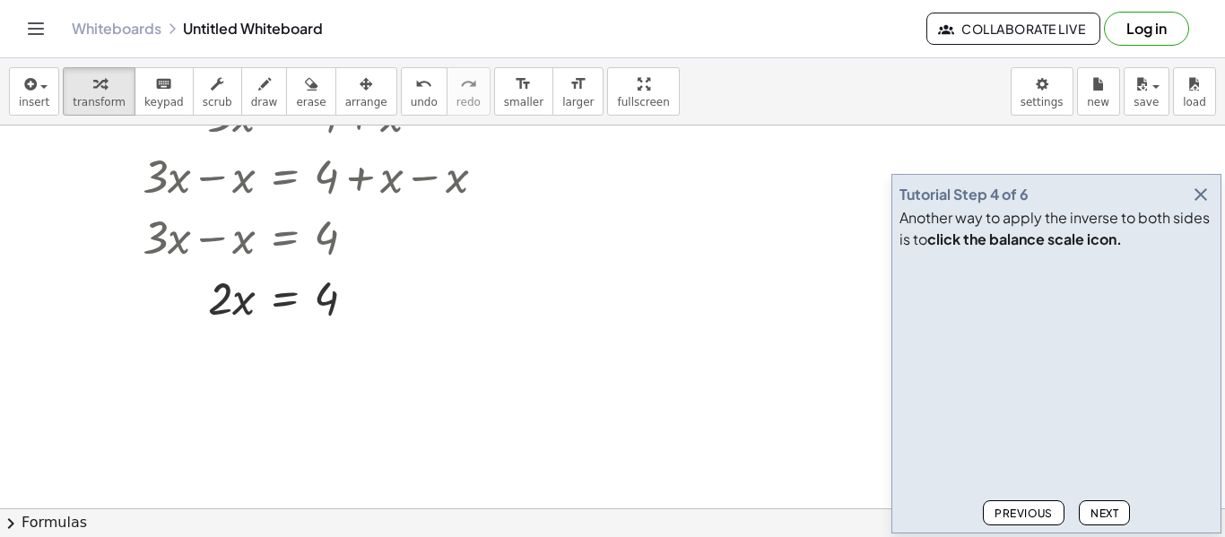
scroll to position [273, 0]
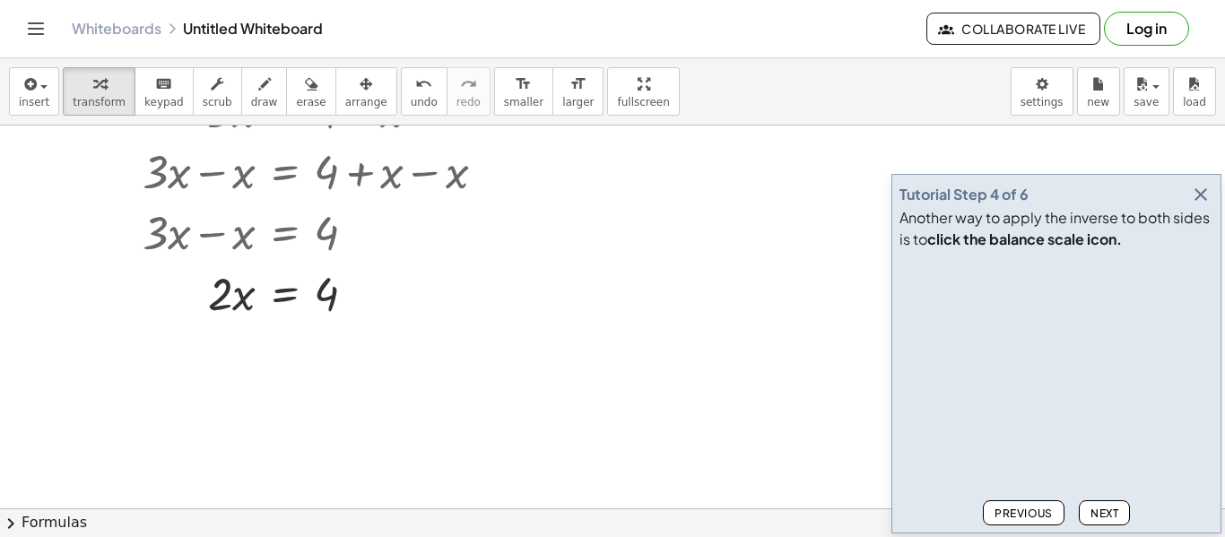
click at [1095, 518] on span "Next" at bounding box center [1105, 513] width 28 height 13
drag, startPoint x: 227, startPoint y: 297, endPoint x: 329, endPoint y: 343, distance: 112.0
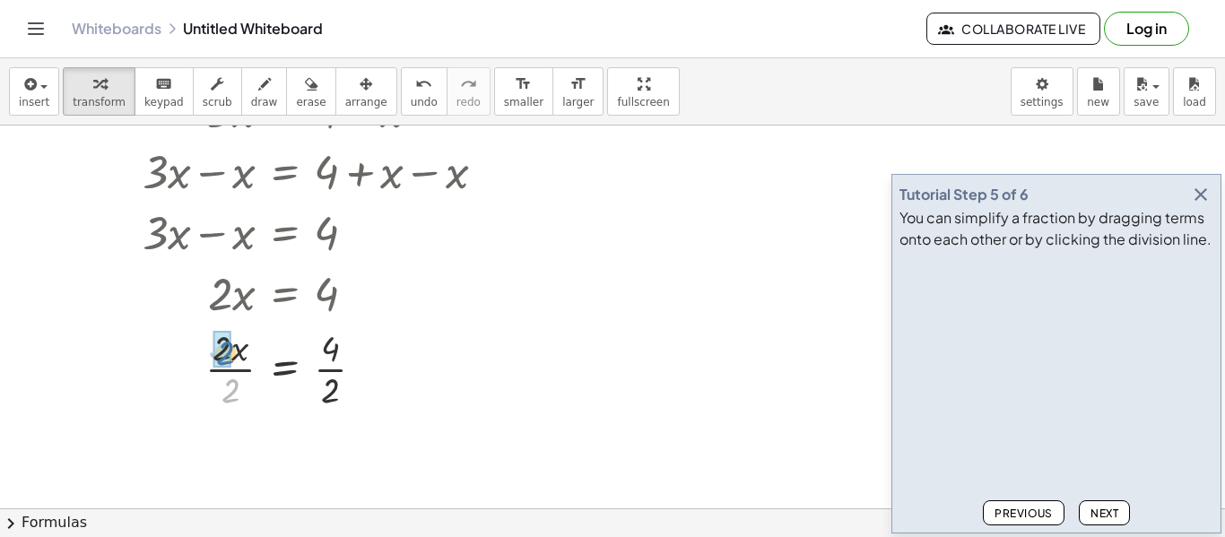
drag, startPoint x: 240, startPoint y: 400, endPoint x: 235, endPoint y: 362, distance: 38.1
click at [235, 362] on div at bounding box center [295, 368] width 425 height 90
click at [235, 303] on div at bounding box center [293, 292] width 414 height 61
click at [352, 297] on div at bounding box center [362, 294] width 20 height 20
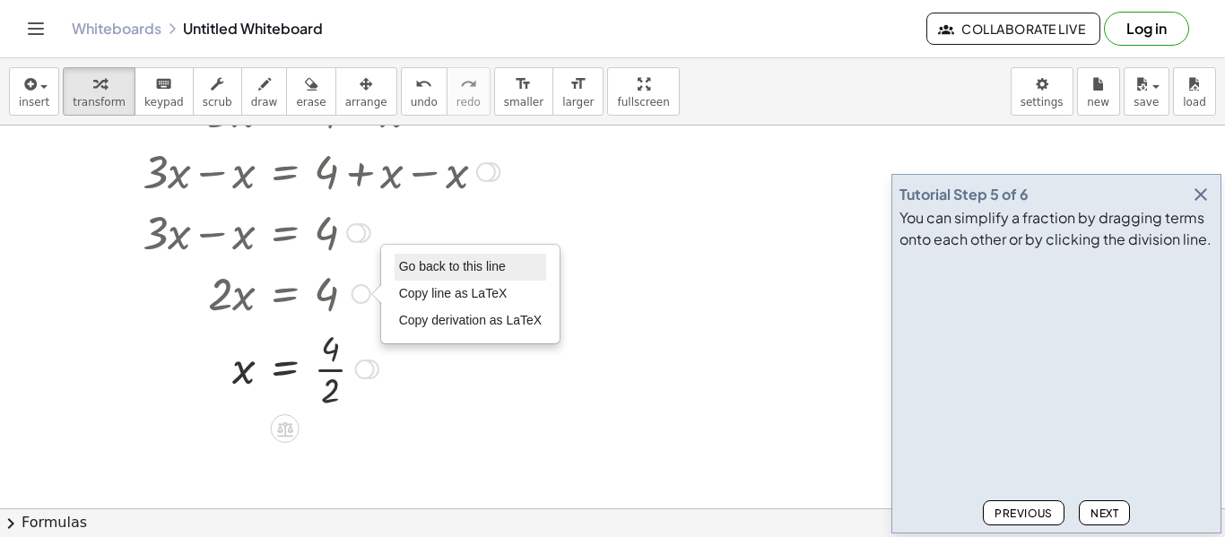
click at [425, 260] on span "Go back to this line" at bounding box center [452, 266] width 107 height 14
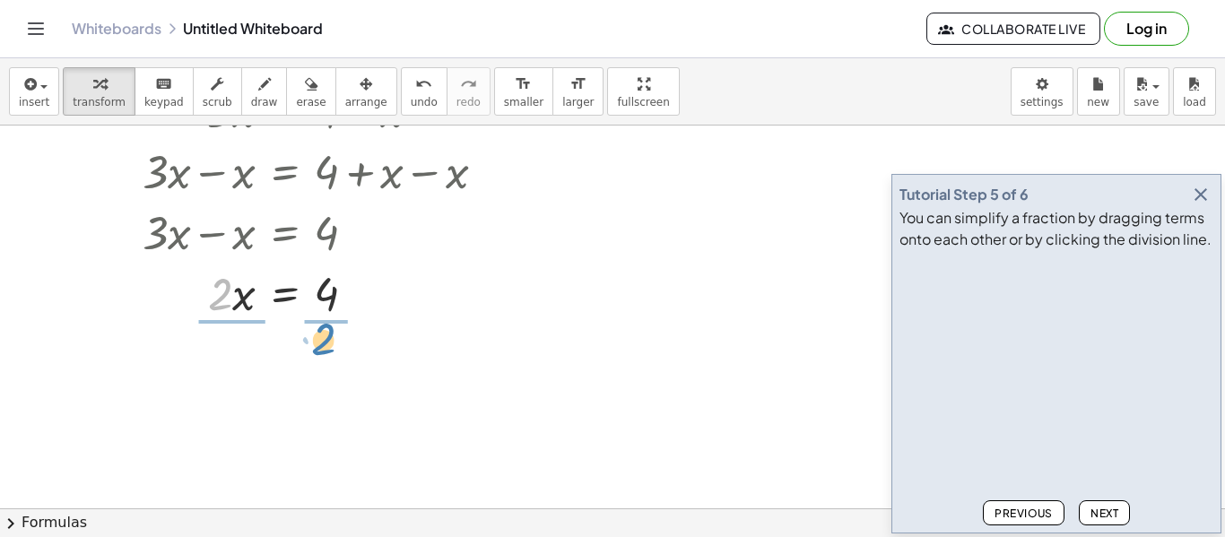
drag, startPoint x: 219, startPoint y: 305, endPoint x: 321, endPoint y: 350, distance: 111.7
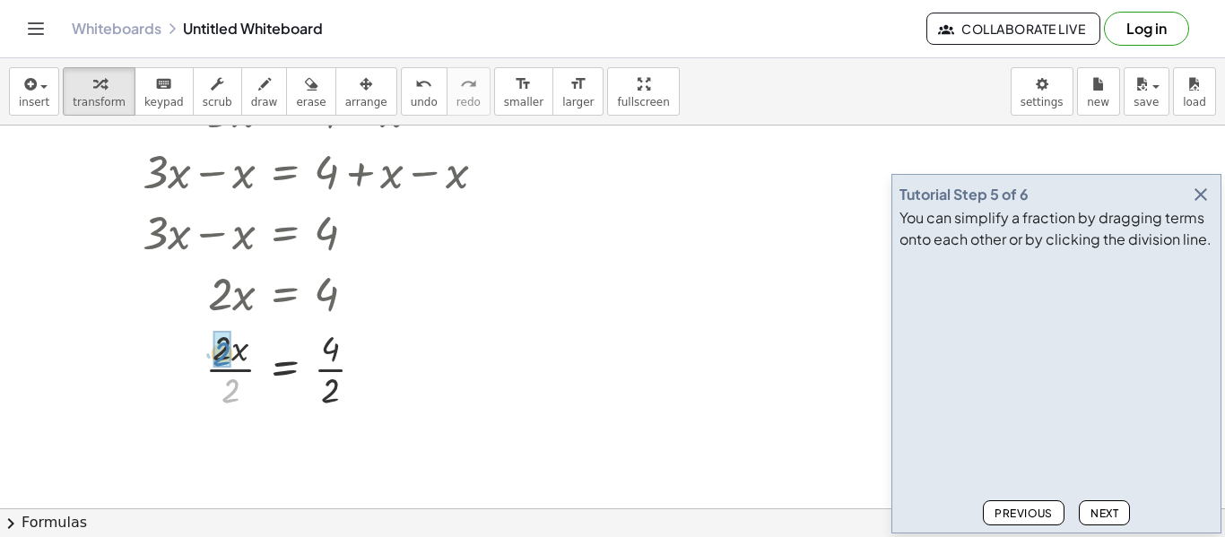
drag, startPoint x: 227, startPoint y: 396, endPoint x: 217, endPoint y: 360, distance: 38.1
drag, startPoint x: 331, startPoint y: 393, endPoint x: 334, endPoint y: 356, distance: 36.9
click at [1093, 513] on span "Next" at bounding box center [1105, 513] width 28 height 13
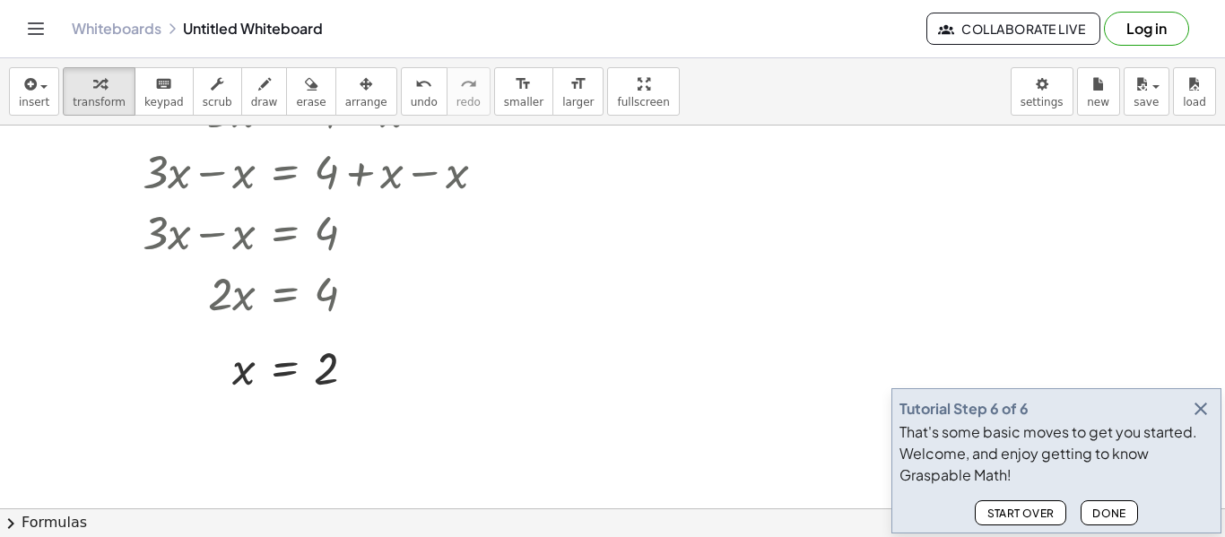
click at [1110, 514] on span "Done" at bounding box center [1109, 513] width 34 height 13
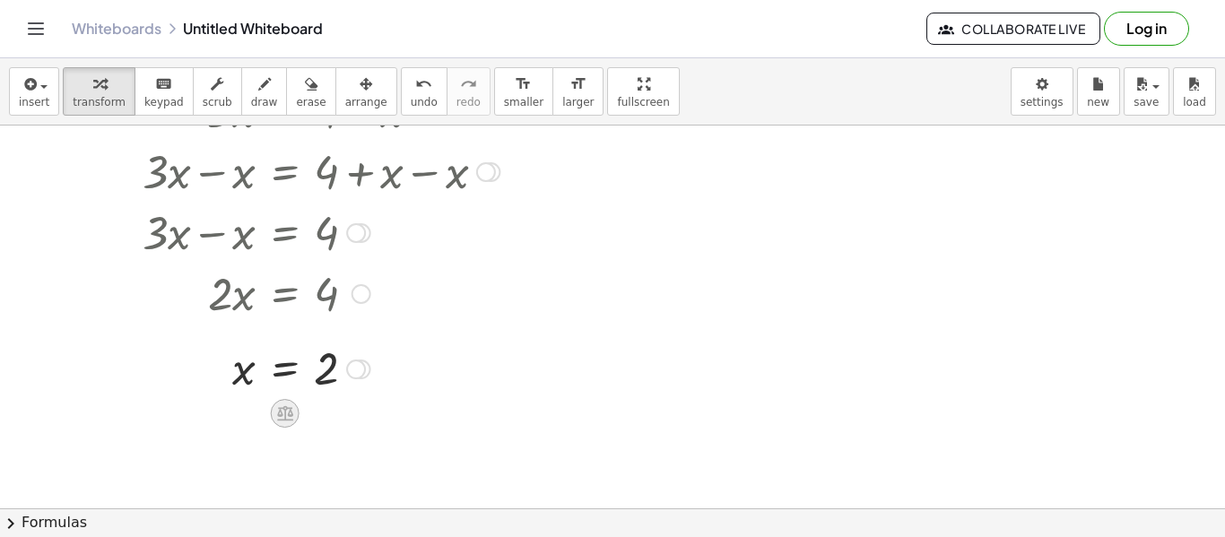
click at [291, 419] on icon at bounding box center [285, 413] width 16 height 15
click at [379, 376] on div at bounding box center [295, 367] width 425 height 59
click at [273, 359] on div at bounding box center [295, 367] width 425 height 59
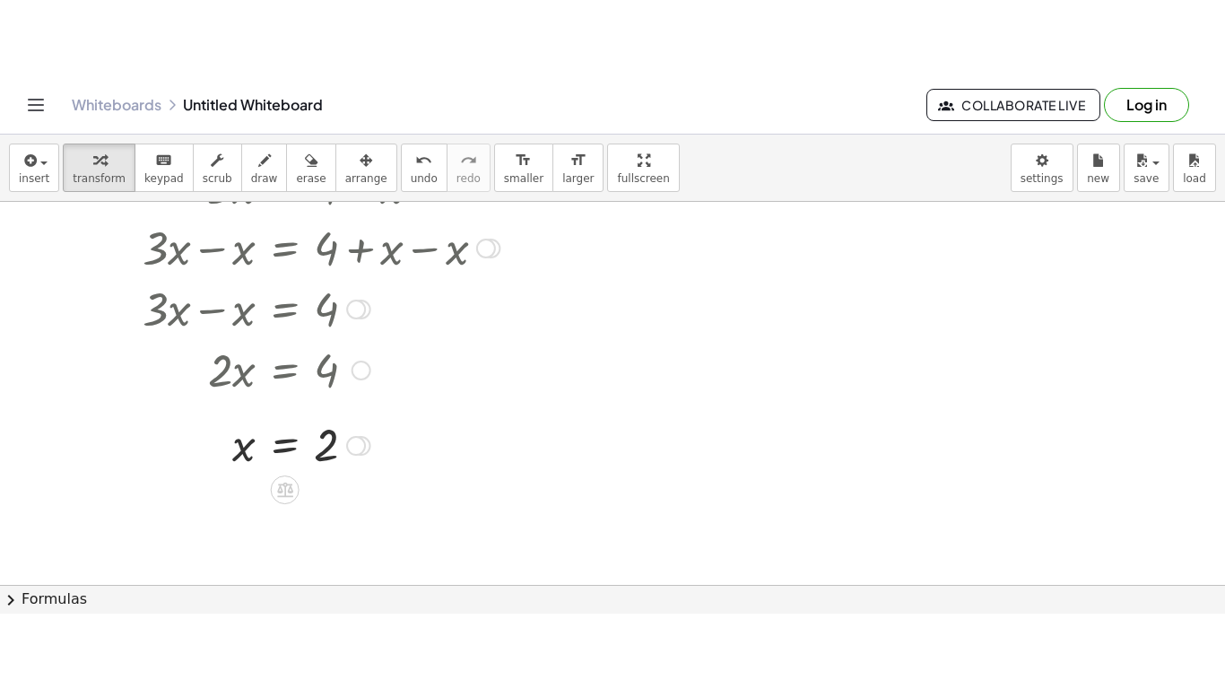
scroll to position [2, 0]
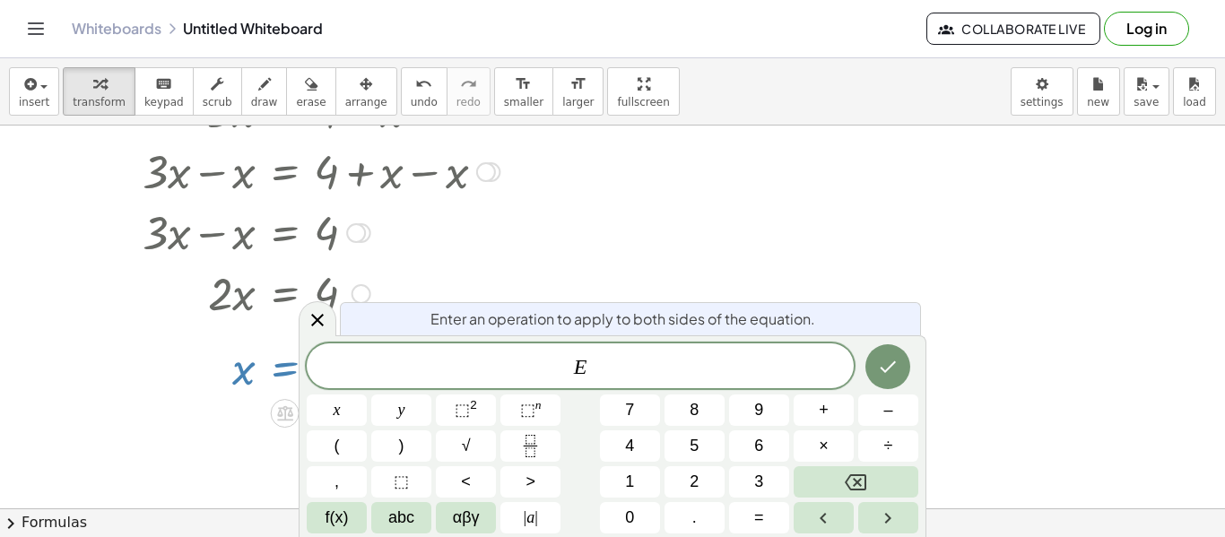
click at [524, 248] on div at bounding box center [612, 236] width 1225 height 766
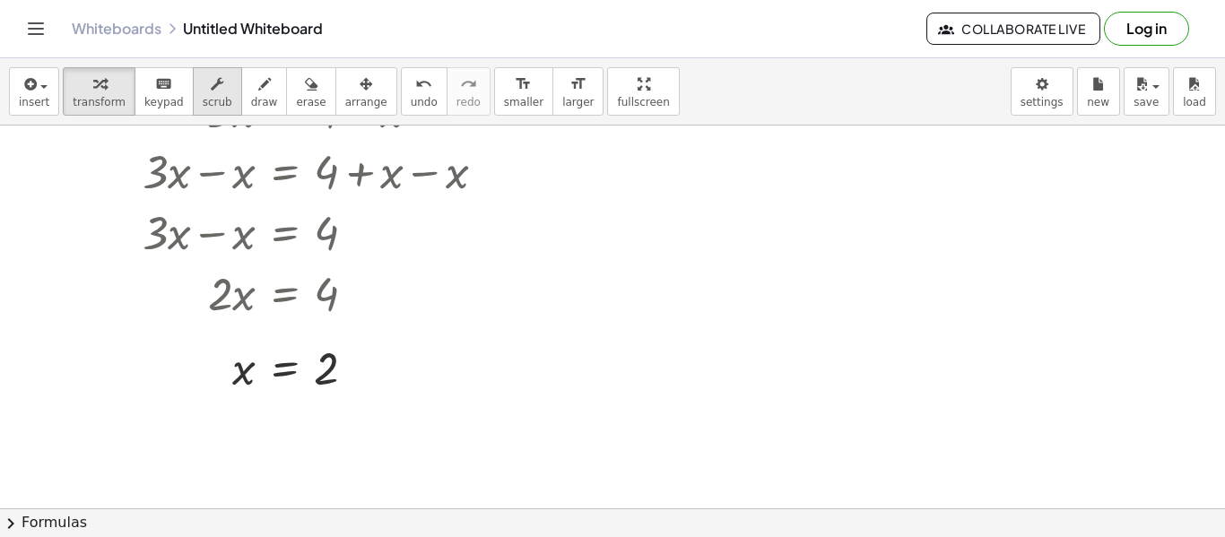
click at [211, 90] on icon "button" at bounding box center [217, 85] width 13 height 22
click at [155, 90] on icon "keyboard" at bounding box center [163, 85] width 17 height 22
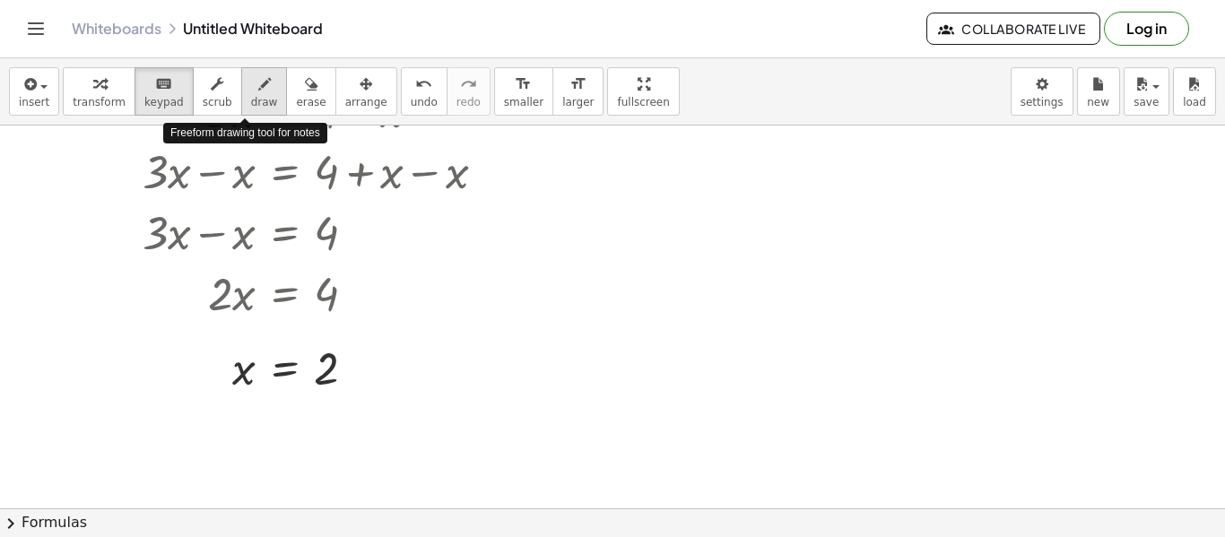
click at [255, 96] on span "draw" at bounding box center [264, 102] width 27 height 13
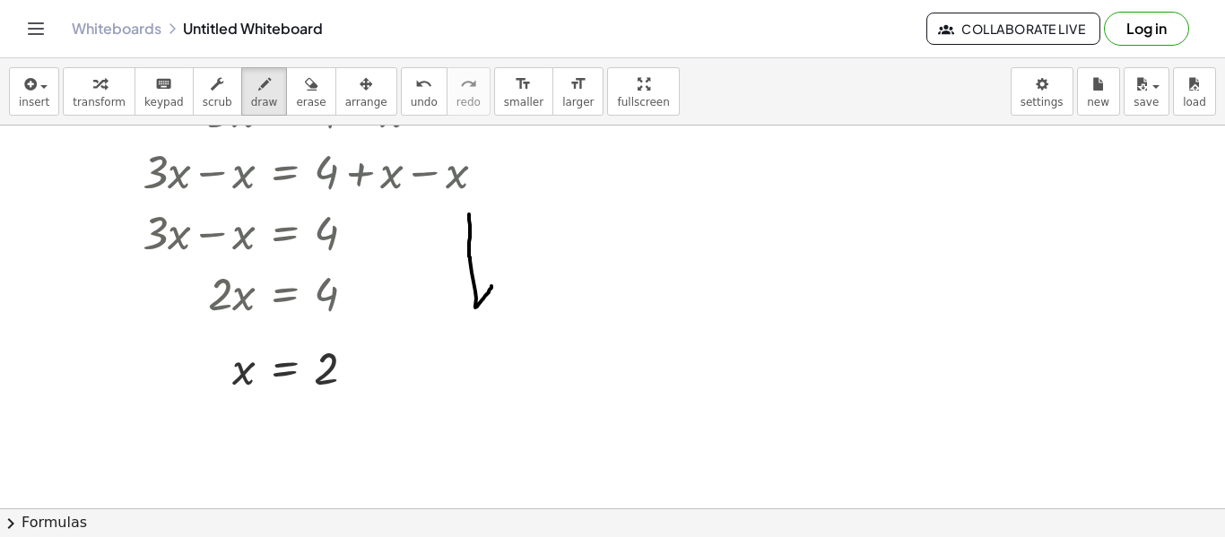
drag, startPoint x: 469, startPoint y: 214, endPoint x: 492, endPoint y: 286, distance: 75.2
click at [492, 286] on div at bounding box center [612, 236] width 1225 height 766
click at [305, 90] on icon "button" at bounding box center [311, 85] width 13 height 22
drag, startPoint x: 467, startPoint y: 235, endPoint x: 483, endPoint y: 236, distance: 15.3
click at [483, 236] on div at bounding box center [612, 236] width 1225 height 766
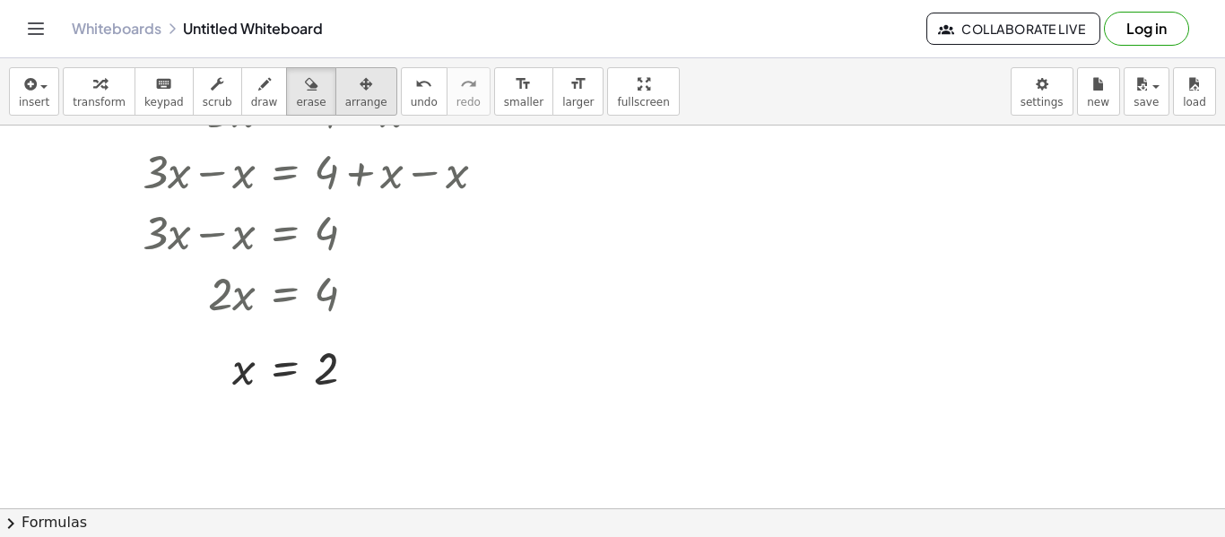
click at [345, 86] on div "button" at bounding box center [366, 84] width 42 height 22
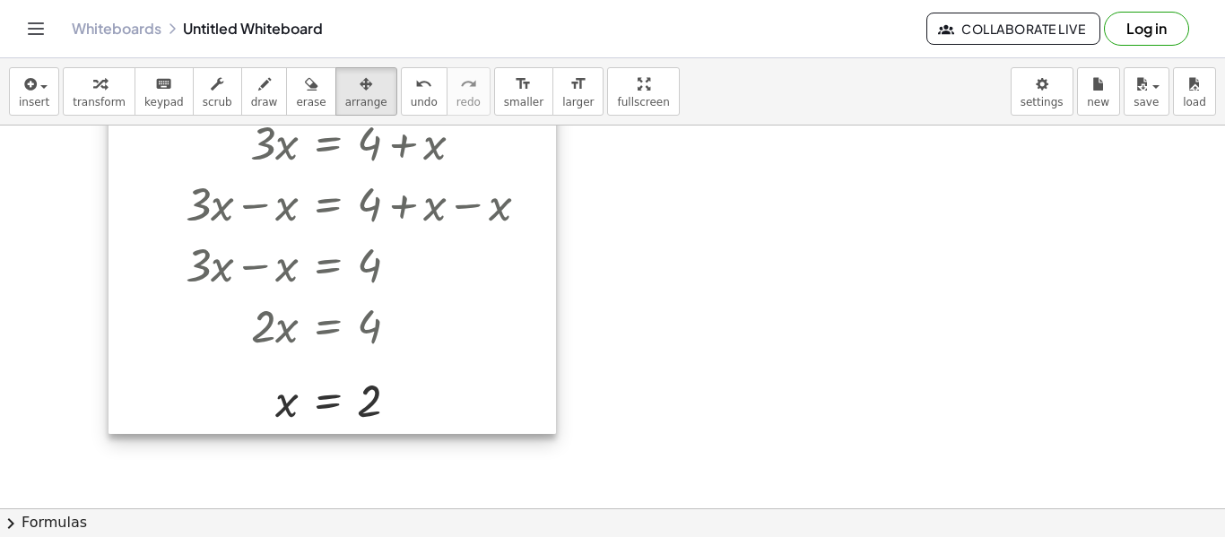
drag, startPoint x: 488, startPoint y: 282, endPoint x: 527, endPoint y: 314, distance: 51.0
click at [527, 314] on div at bounding box center [333, 179] width 448 height 510
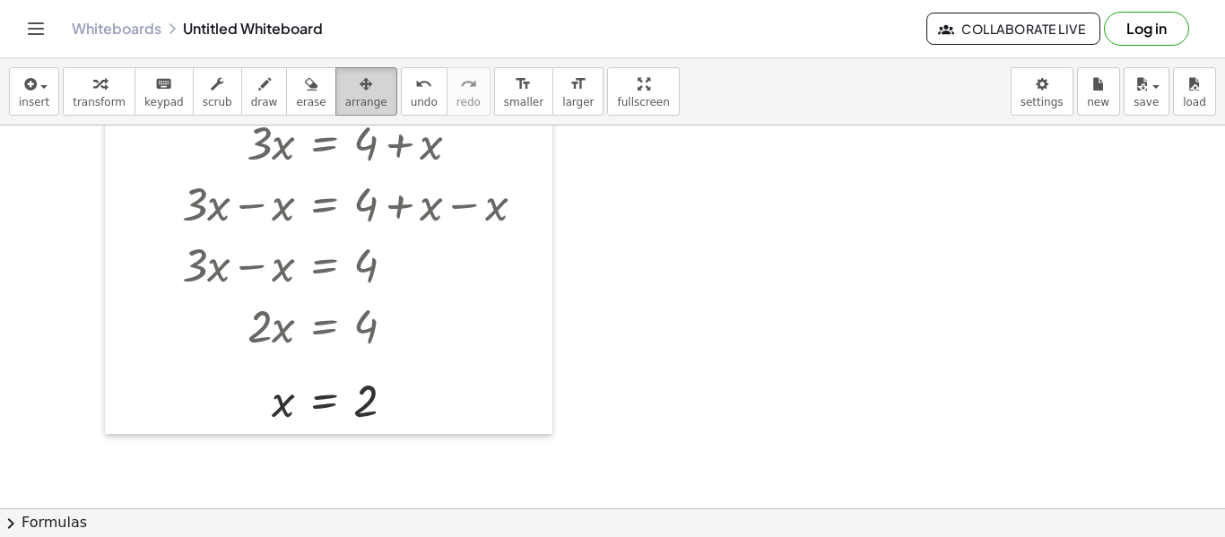
click at [360, 88] on icon "button" at bounding box center [366, 85] width 13 height 22
click at [605, 200] on div "insert select one: Math Expression Function Text Youtube Video Graphing Geometr…" at bounding box center [612, 297] width 1225 height 479
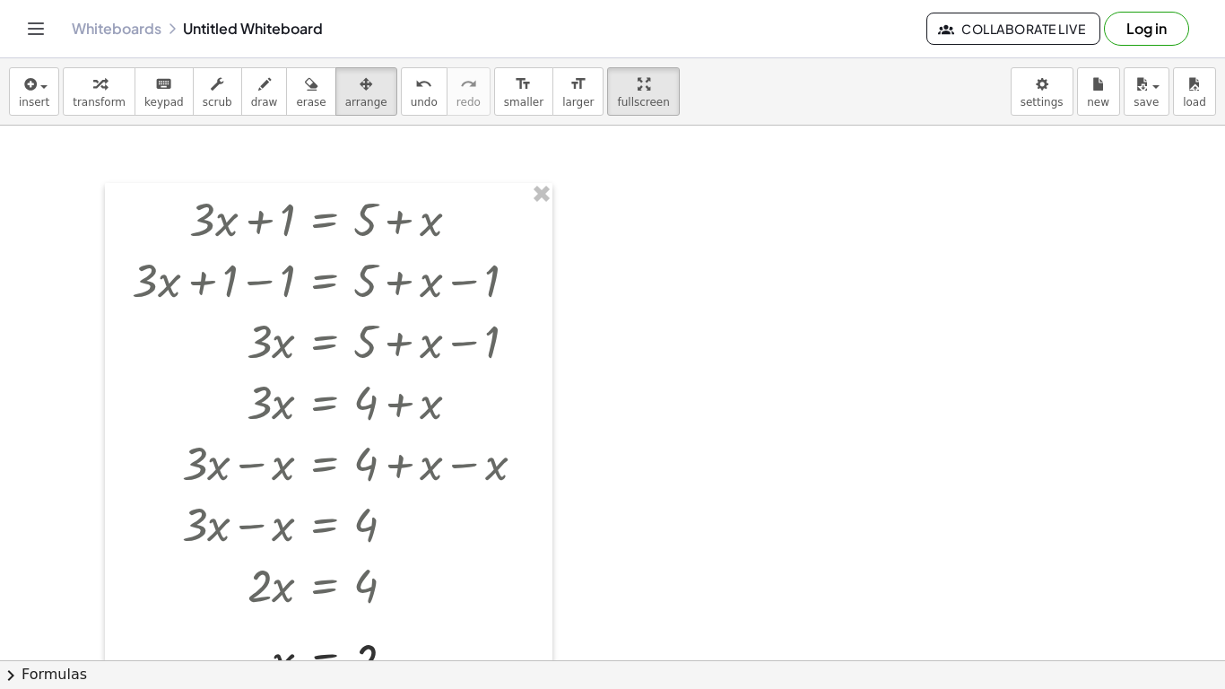
scroll to position [22, 0]
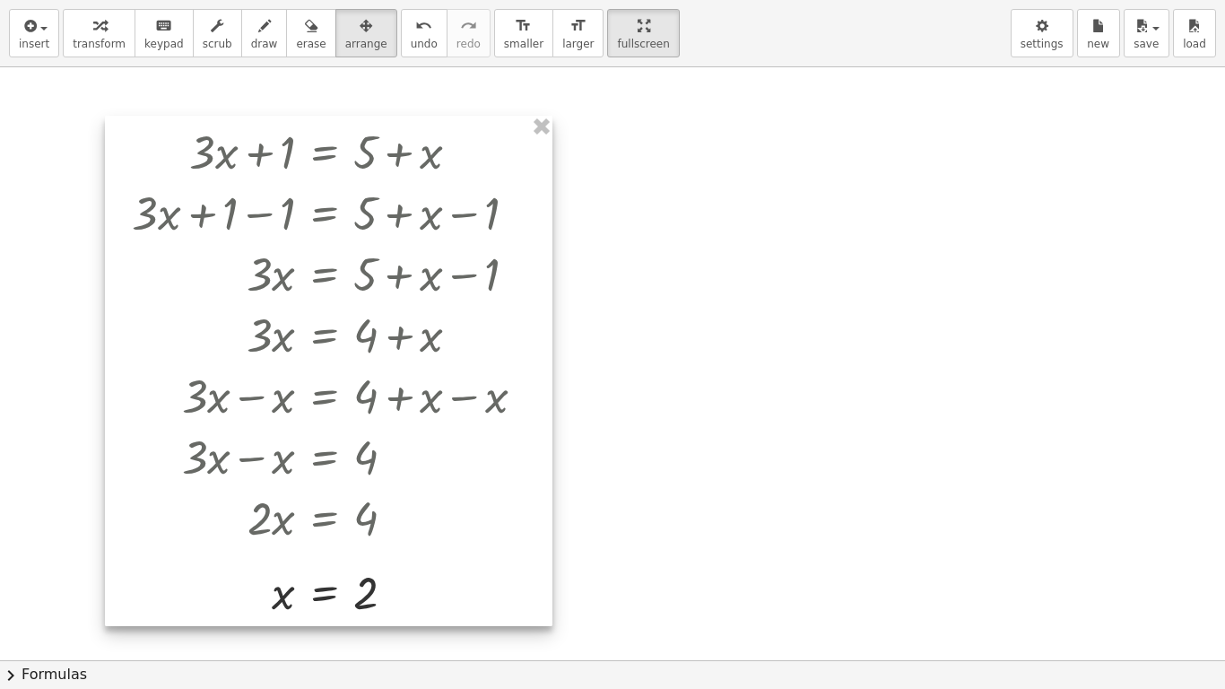
click at [204, 181] on div at bounding box center [329, 371] width 448 height 510
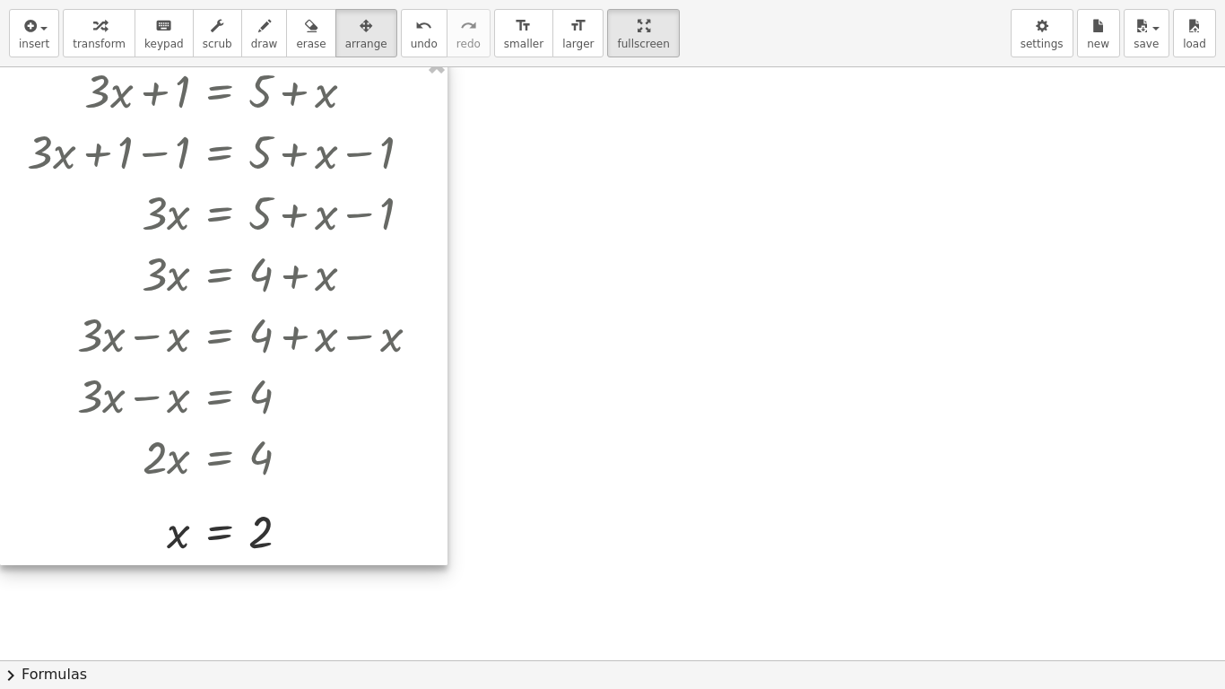
drag, startPoint x: 207, startPoint y: 187, endPoint x: 50, endPoint y: 132, distance: 166.5
click at [50, 132] on div at bounding box center [224, 310] width 448 height 510
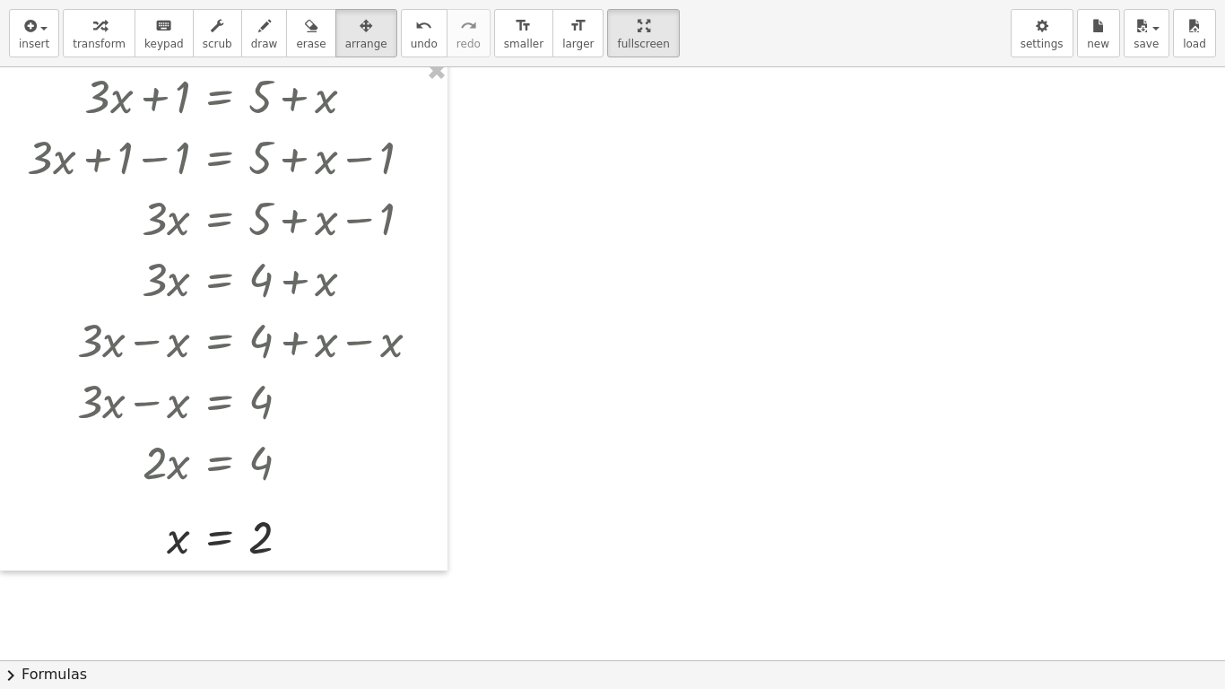
click at [67, 536] on button "chevron_right Formulas" at bounding box center [612, 674] width 1225 height 29
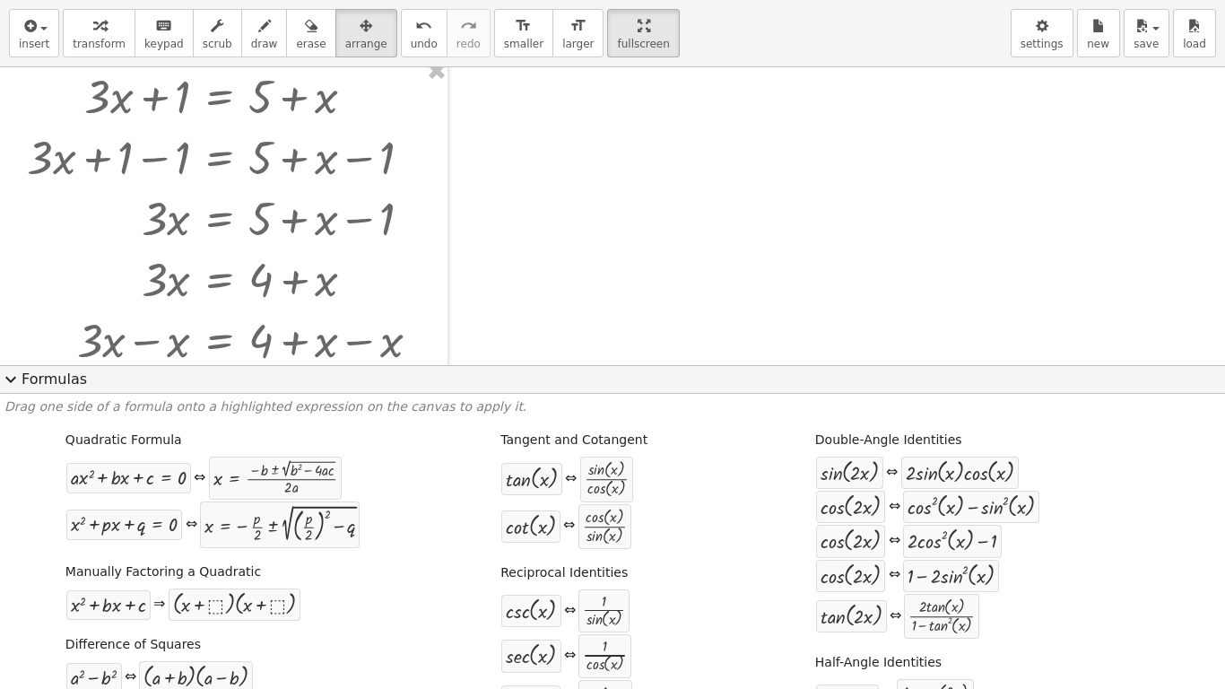
scroll to position [1, 0]
click at [8, 390] on button "expand_more Formulas" at bounding box center [612, 379] width 1225 height 29
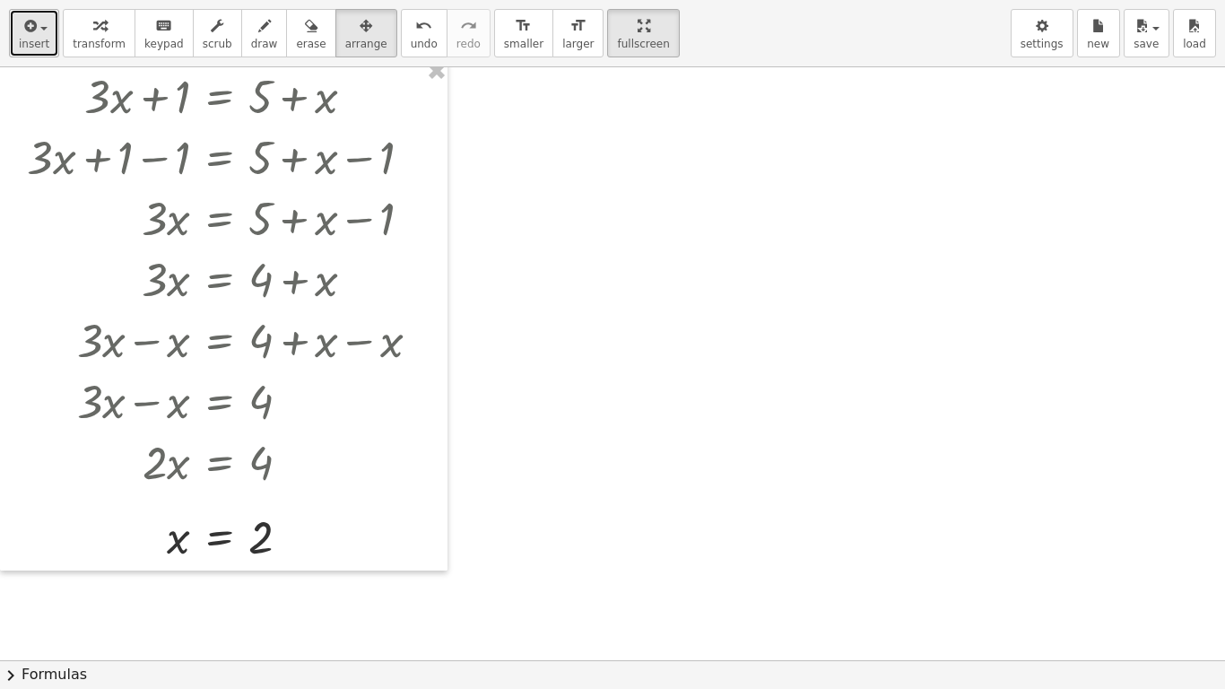
click at [39, 46] on span "insert" at bounding box center [34, 44] width 30 height 13
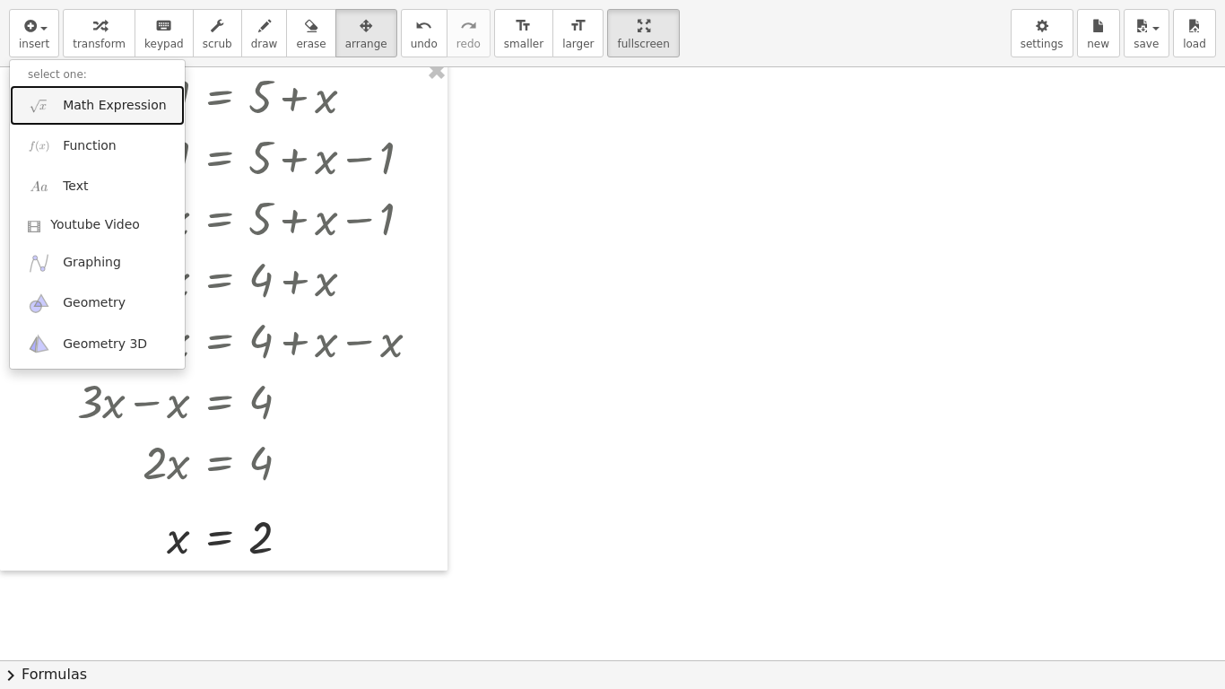
click at [93, 106] on span "Math Expression" at bounding box center [114, 106] width 103 height 18
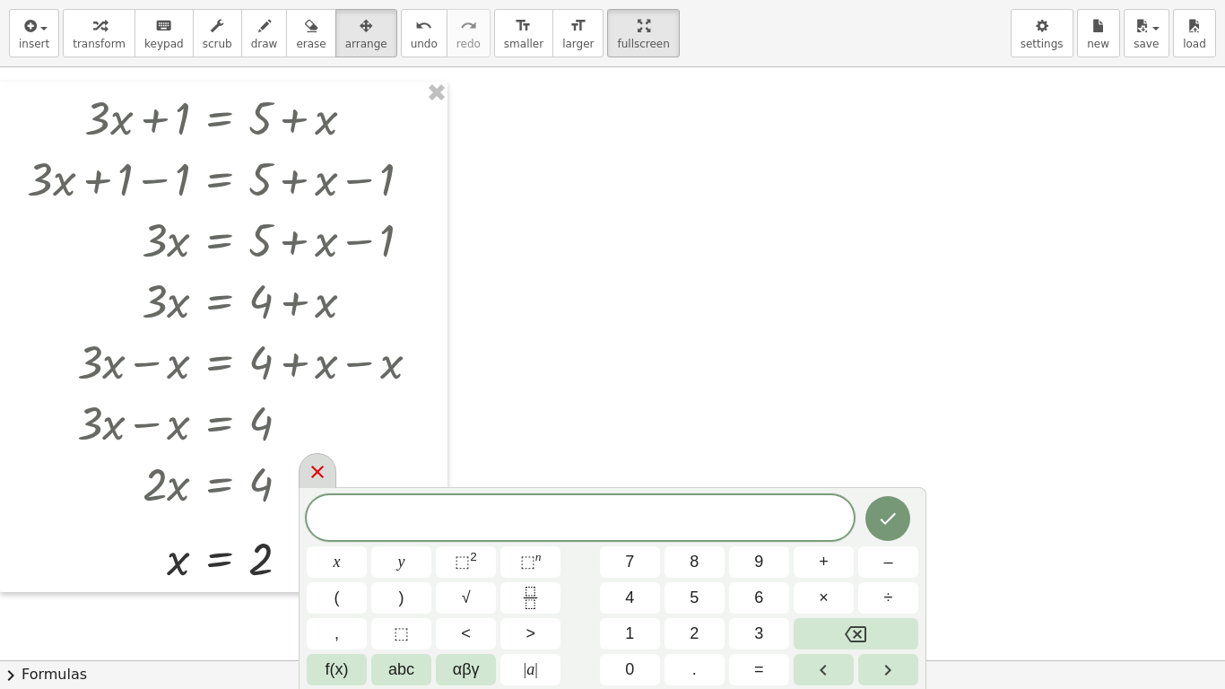
click at [309, 461] on icon at bounding box center [318, 472] width 22 height 22
